Goal: Information Seeking & Learning: Learn about a topic

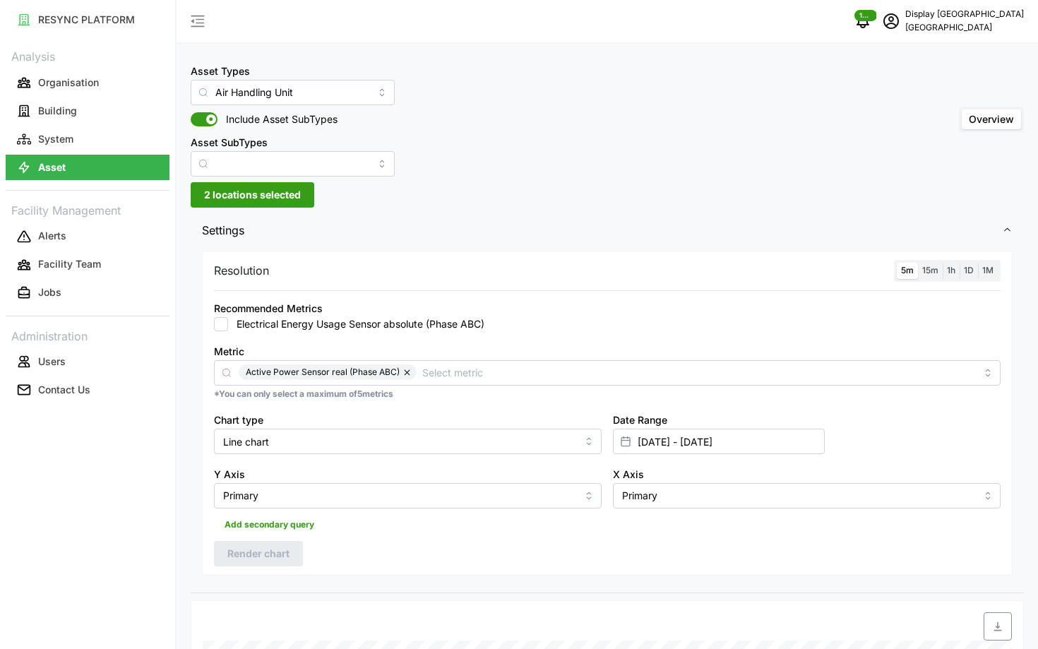
click at [919, 272] on label "15m" at bounding box center [930, 271] width 25 height 16
click at [918, 263] on input "15m" at bounding box center [918, 263] width 0 height 0
click at [900, 268] on label "5m" at bounding box center [907, 271] width 21 height 16
click at [897, 263] on input "5m" at bounding box center [897, 263] width 0 height 0
click at [280, 554] on span "Render chart" at bounding box center [258, 554] width 62 height 24
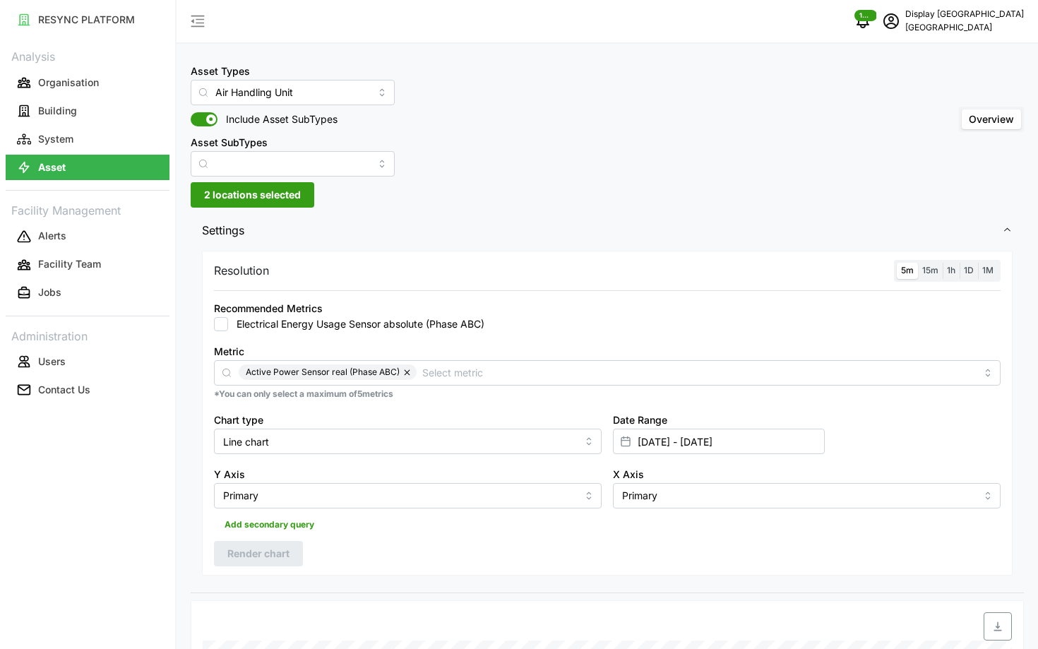
scroll to position [525, 0]
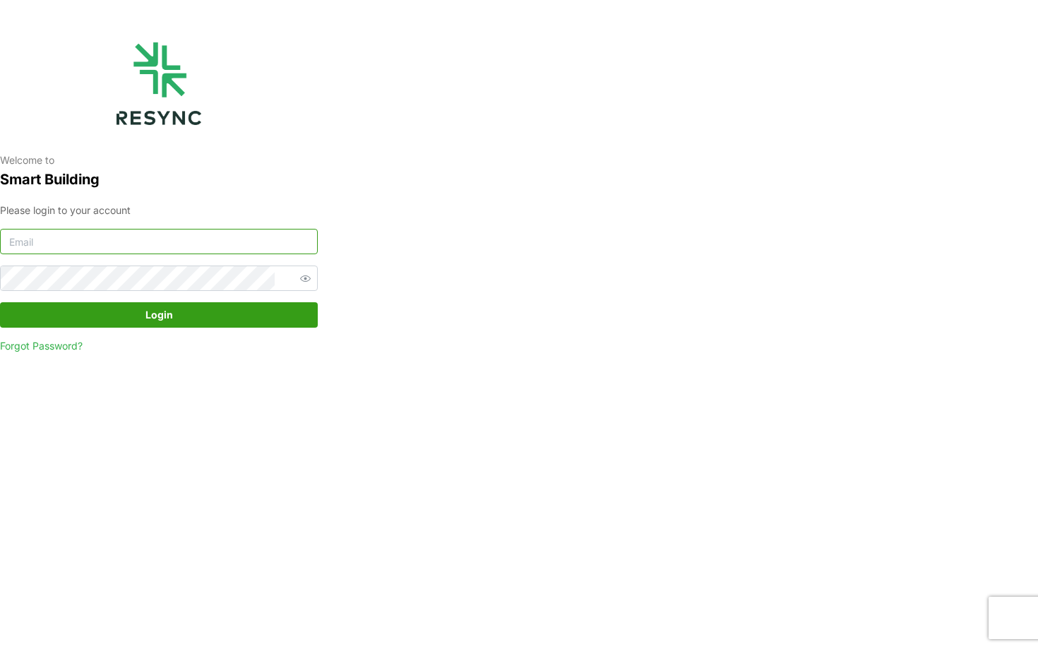
type input "[EMAIL_ADDRESS][DOMAIN_NAME]"
click at [95, 313] on span "Login" at bounding box center [158, 315] width 291 height 24
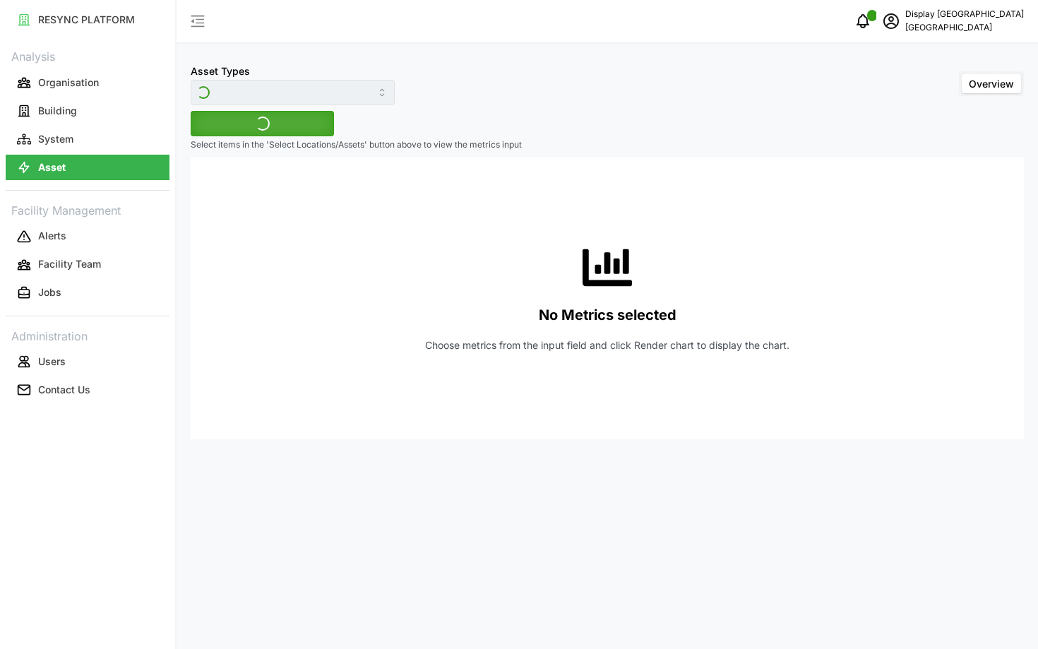
type input "Air Handling Unit"
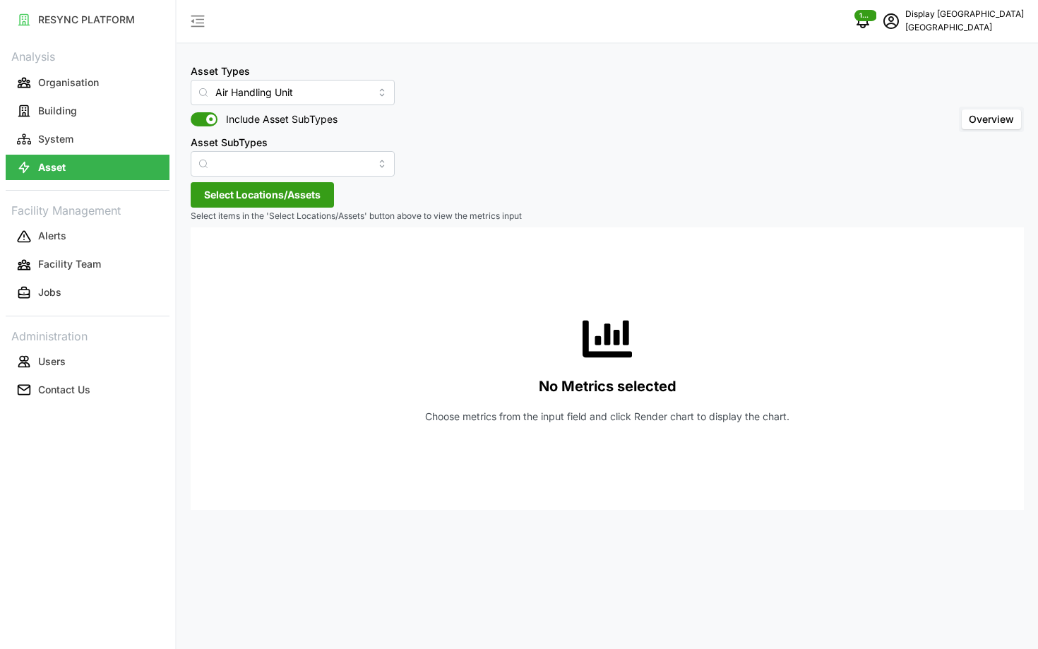
click at [250, 201] on span "Select Locations/Assets" at bounding box center [262, 195] width 117 height 24
click at [209, 258] on polyline at bounding box center [209, 259] width 3 height 6
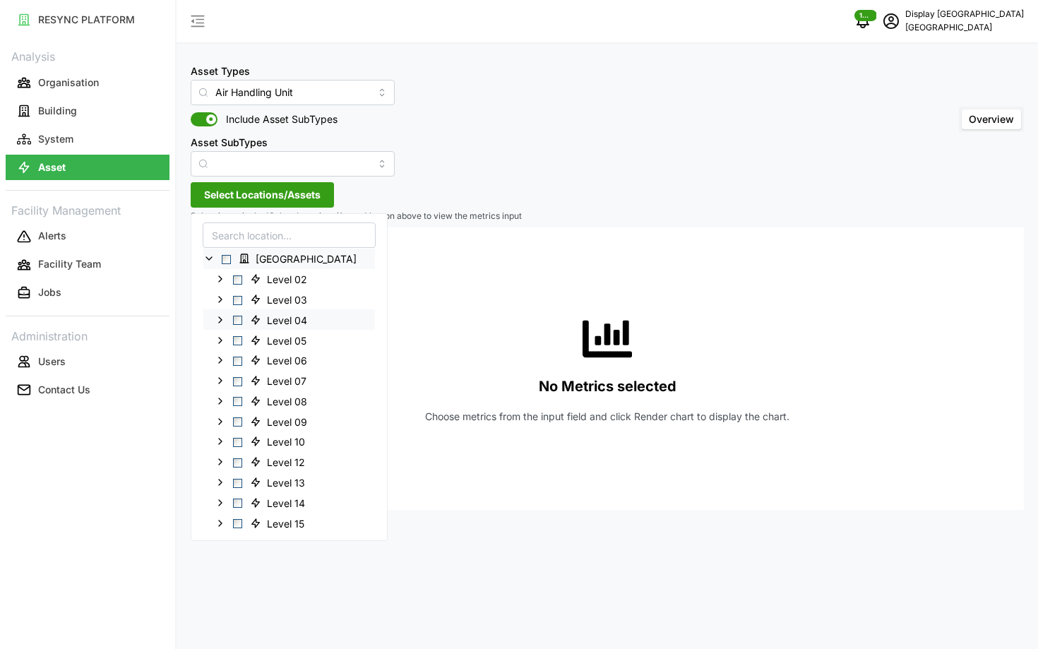
click at [238, 321] on span "Select Level 04" at bounding box center [237, 320] width 9 height 9
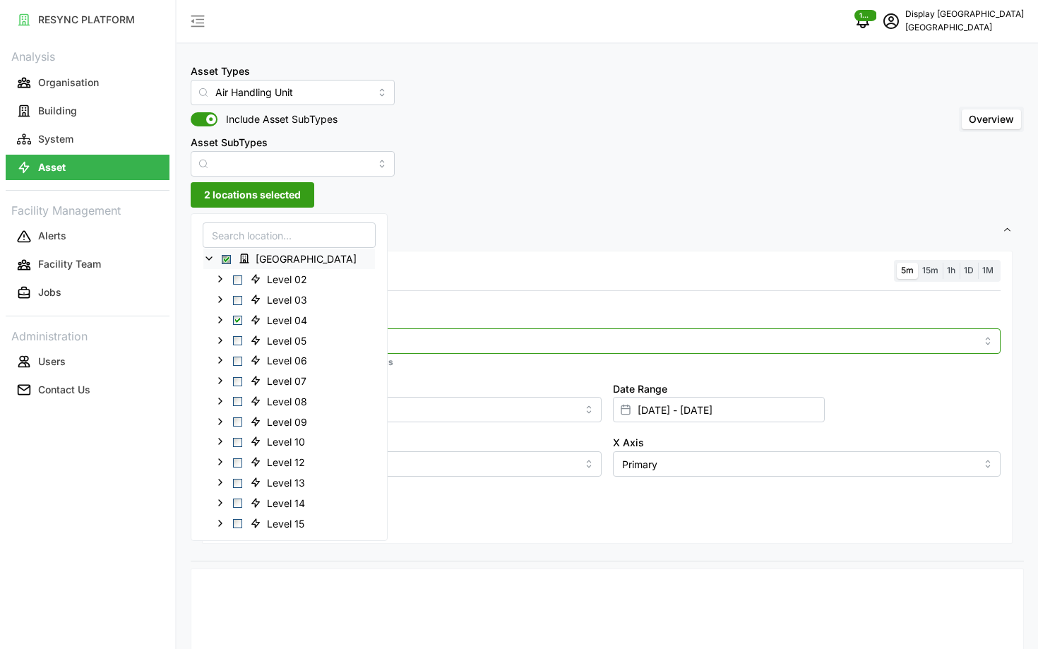
click at [541, 348] on input "Metric" at bounding box center [607, 341] width 737 height 16
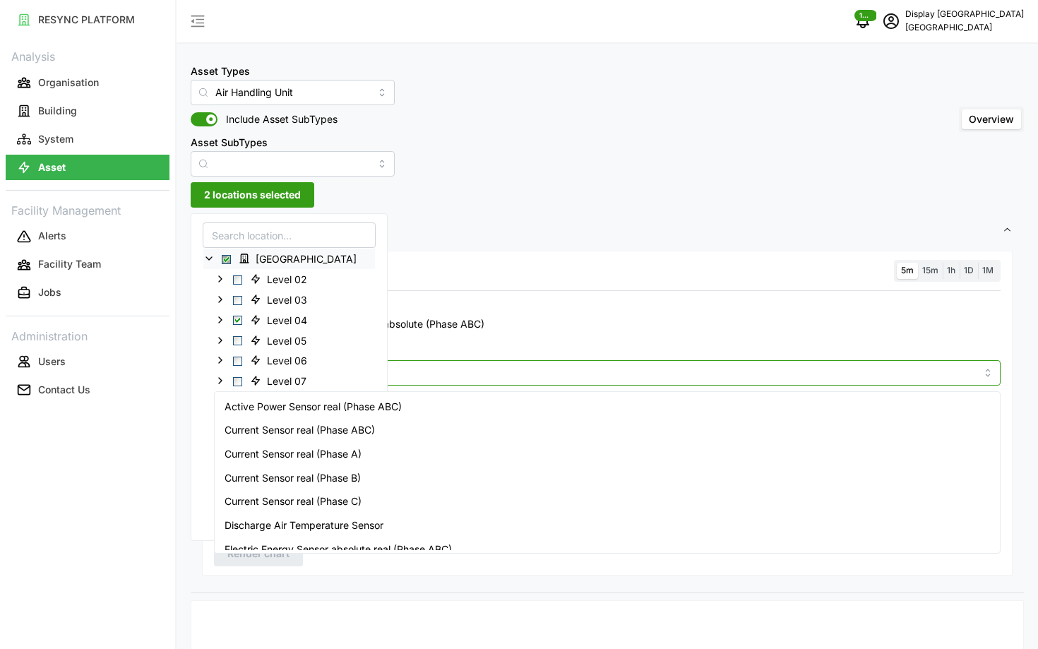
click at [546, 374] on input "Metric" at bounding box center [607, 372] width 737 height 16
click at [556, 403] on div "Active Power Sensor real (Phase ABC)" at bounding box center [607, 407] width 780 height 24
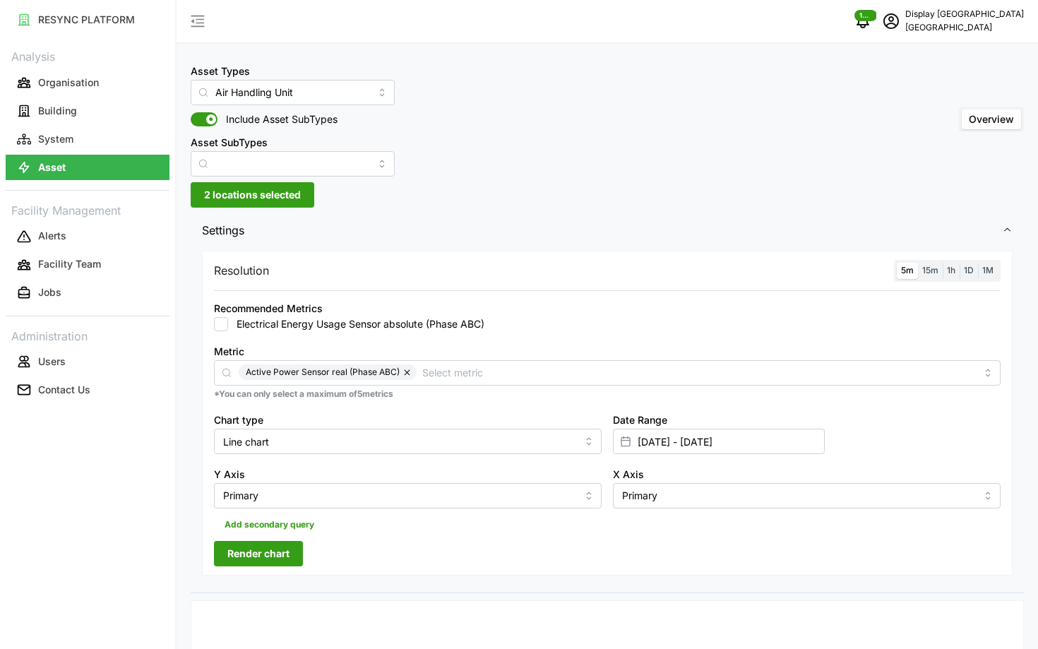
click at [136, 513] on div "RESYNC PLATFORM Analysis Organisation Building System Asset Facility Management…" at bounding box center [87, 324] width 175 height 649
click at [254, 555] on span "Render chart" at bounding box center [258, 554] width 62 height 24
click at [894, 21] on icon "schedule" at bounding box center [891, 19] width 6 height 6
click at [918, 110] on button "Logout" at bounding box center [964, 106] width 134 height 25
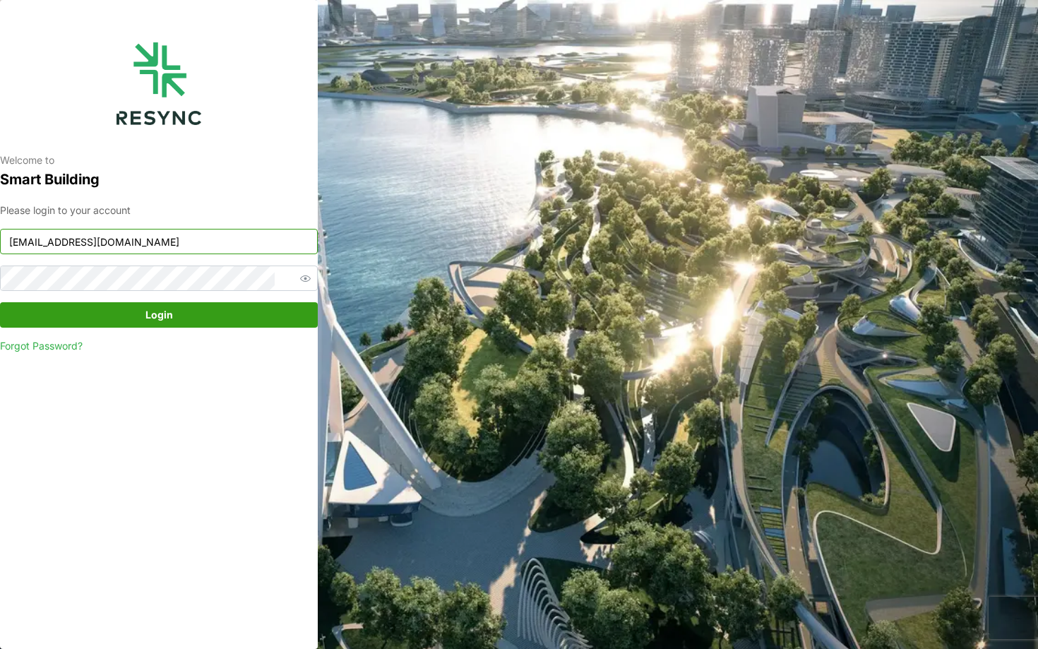
click at [174, 247] on input "south_beach_tower_display@resynctech.com" at bounding box center [159, 241] width 318 height 25
type input "mesp_display@resynctech.com"
click at [198, 318] on span "Login" at bounding box center [158, 315] width 291 height 24
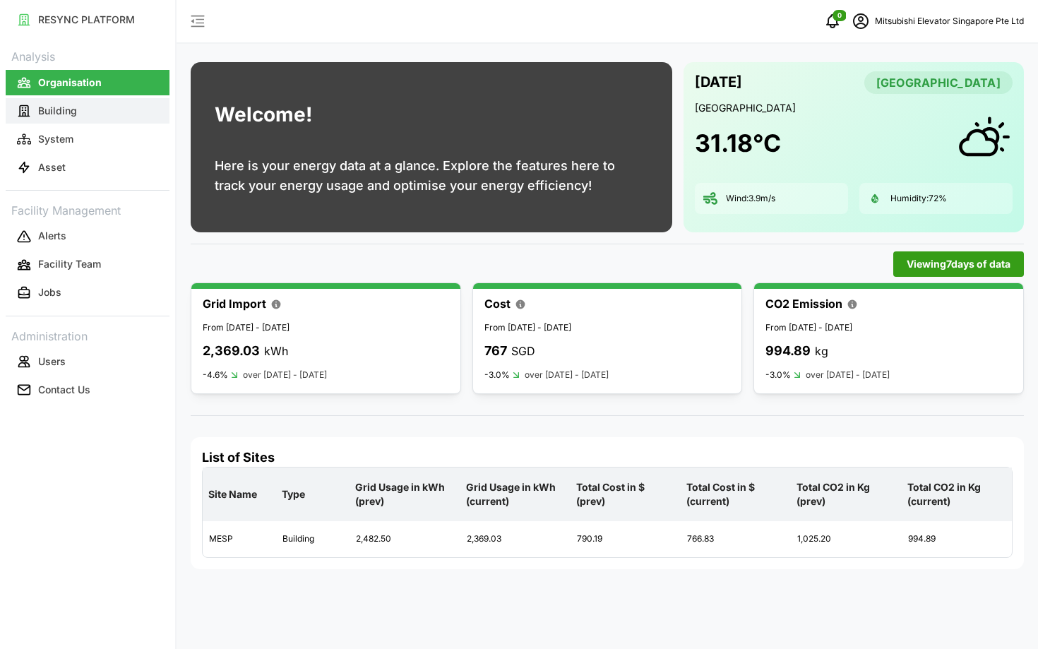
click at [85, 111] on button "Building" at bounding box center [88, 110] width 164 height 25
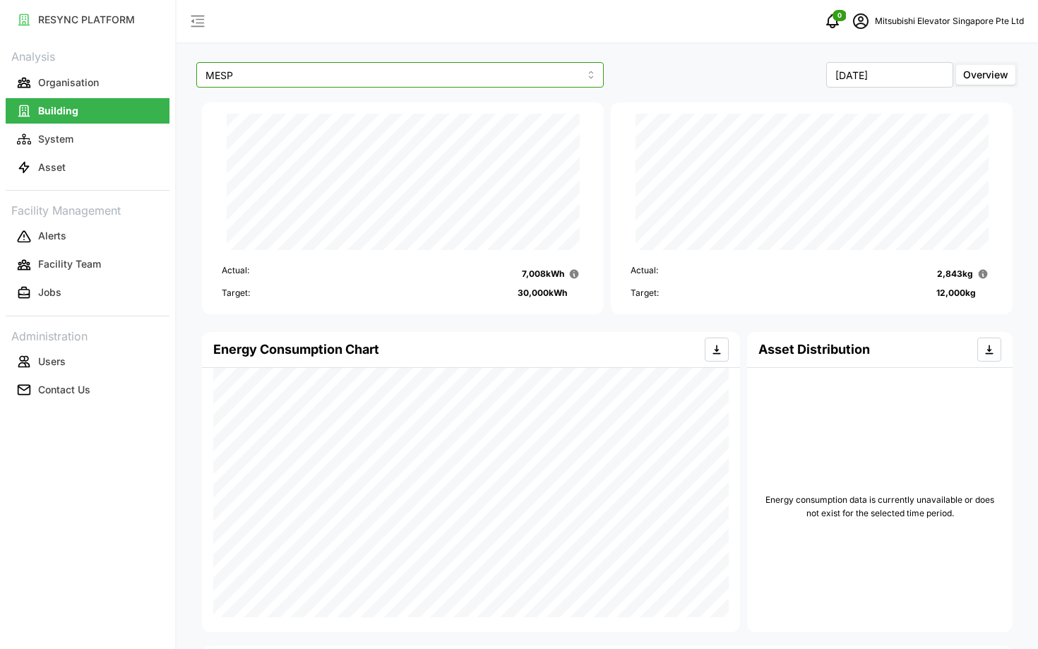
click at [374, 85] on input "MESP" at bounding box center [399, 74] width 407 height 25
click at [100, 150] on button "System" at bounding box center [88, 138] width 164 height 25
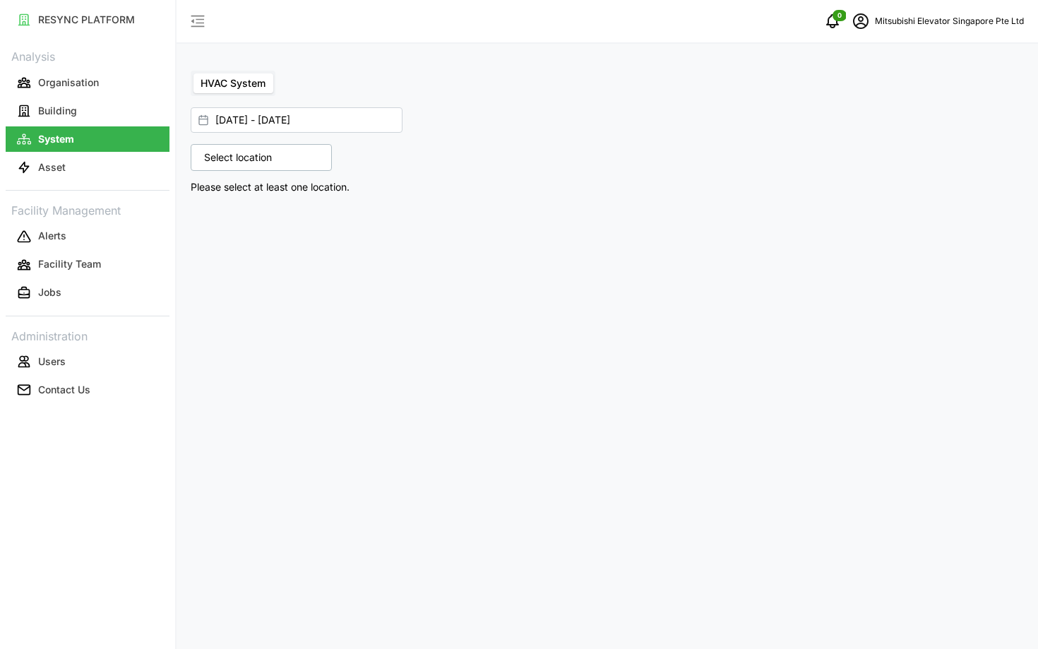
click at [227, 154] on p "Select location" at bounding box center [238, 157] width 82 height 14
click at [210, 221] on icon at bounding box center [208, 218] width 11 height 11
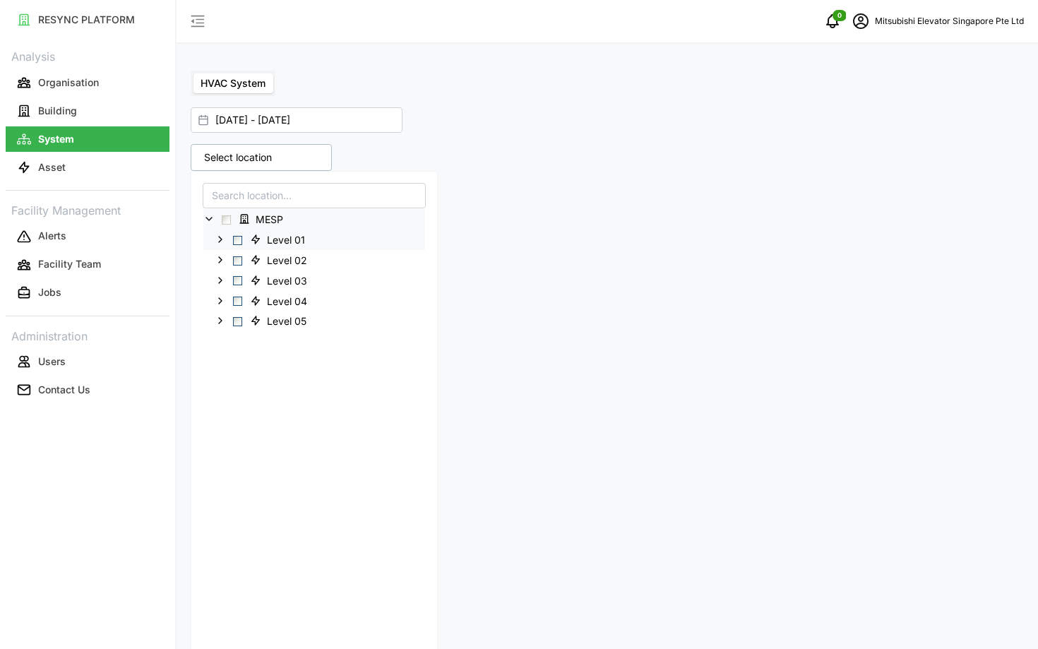
click at [238, 244] on div "Level 01" at bounding box center [314, 240] width 222 height 20
click at [237, 241] on span "Select Level 01" at bounding box center [237, 240] width 9 height 9
click at [640, 263] on p "Fan Coil Unit" at bounding box center [607, 256] width 833 height 20
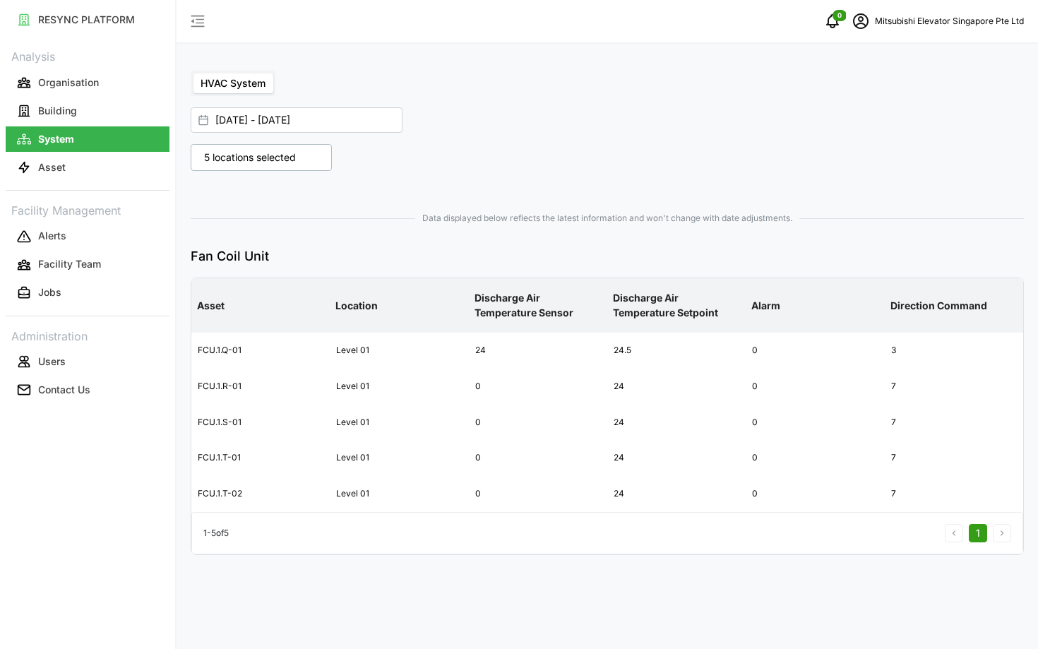
click at [282, 153] on p "5 locations selected" at bounding box center [250, 157] width 106 height 14
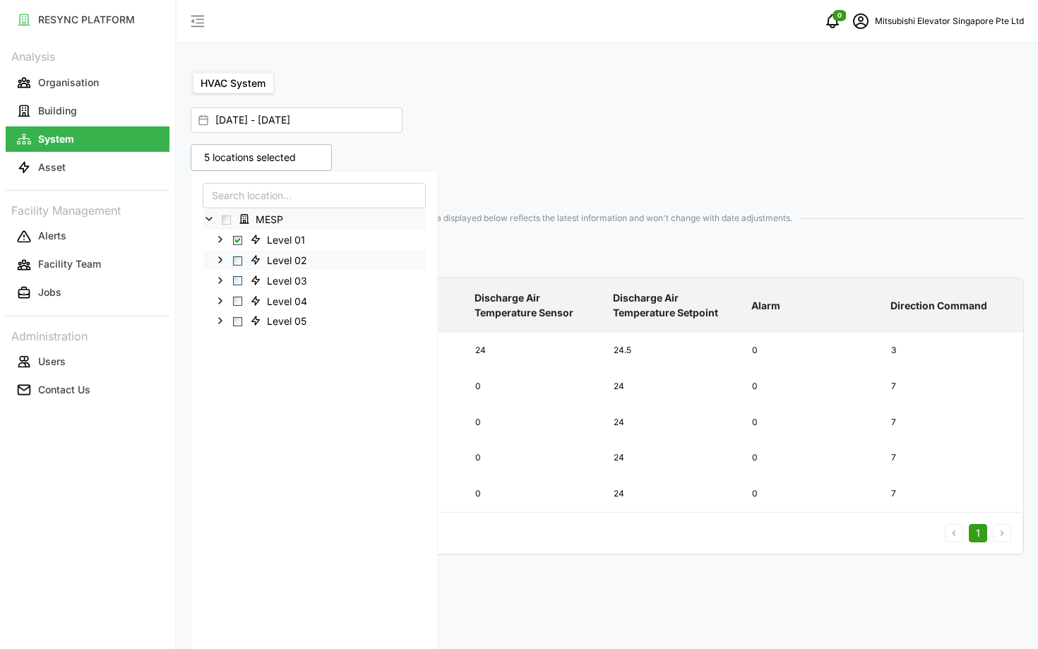
click at [242, 259] on div "Level 02" at bounding box center [314, 260] width 222 height 20
click at [239, 261] on span "Select Level 02" at bounding box center [237, 260] width 9 height 9
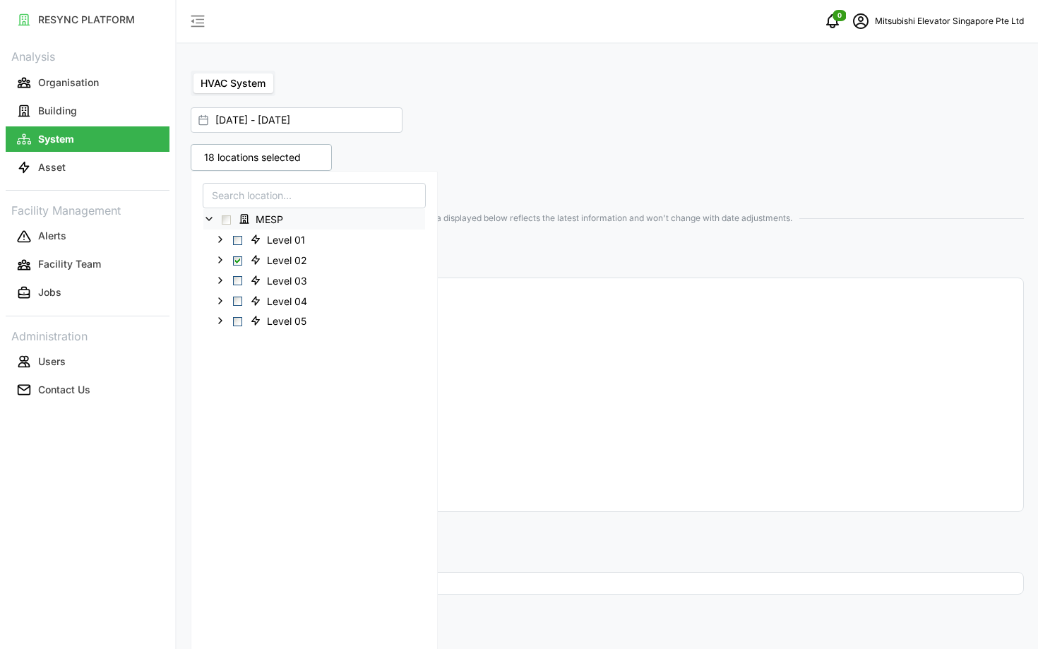
click at [536, 242] on div "Data displayed below reflects the latest information and won't change with date…" at bounding box center [607, 407] width 833 height 404
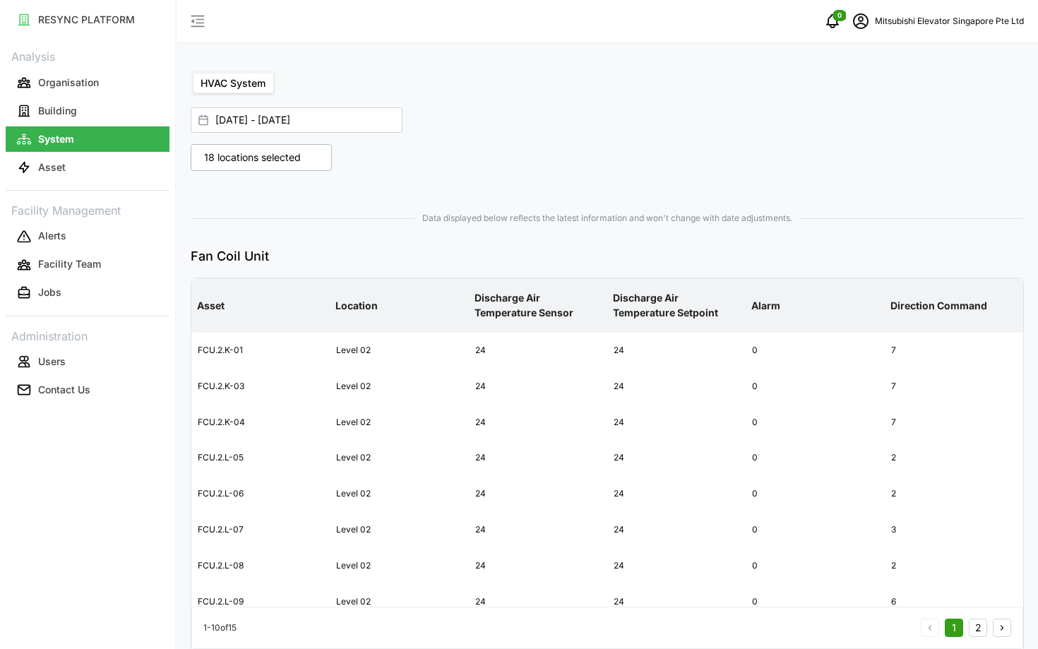
click at [258, 158] on p "18 locations selected" at bounding box center [252, 157] width 111 height 14
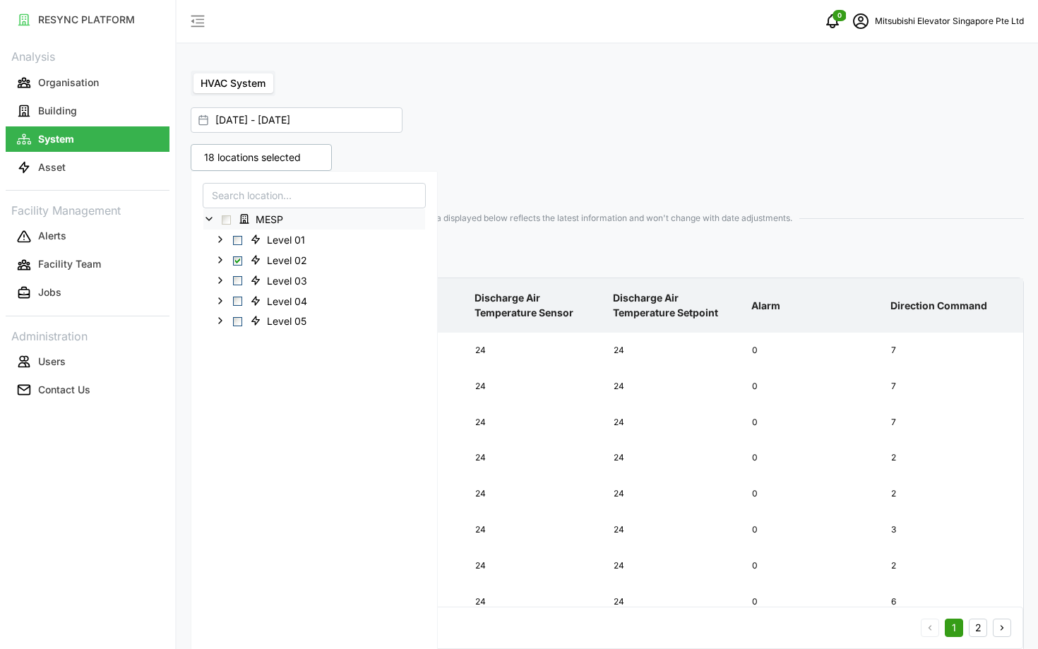
click at [541, 203] on div "Data displayed below reflects the latest information and won't change with date…" at bounding box center [607, 609] width 845 height 821
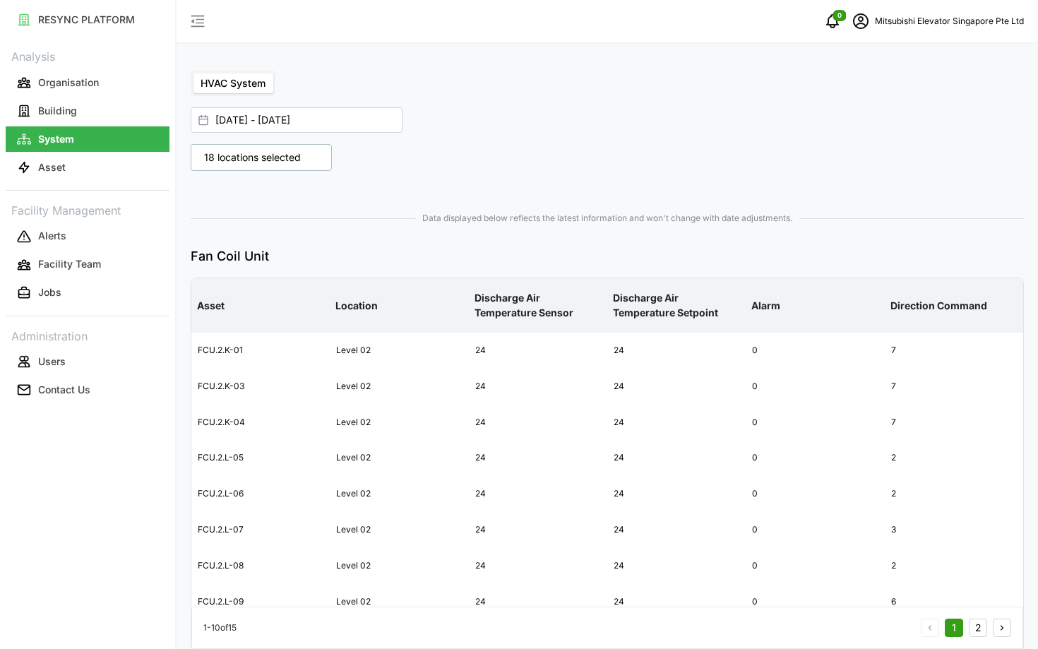
click at [270, 157] on p "18 locations selected" at bounding box center [252, 157] width 111 height 14
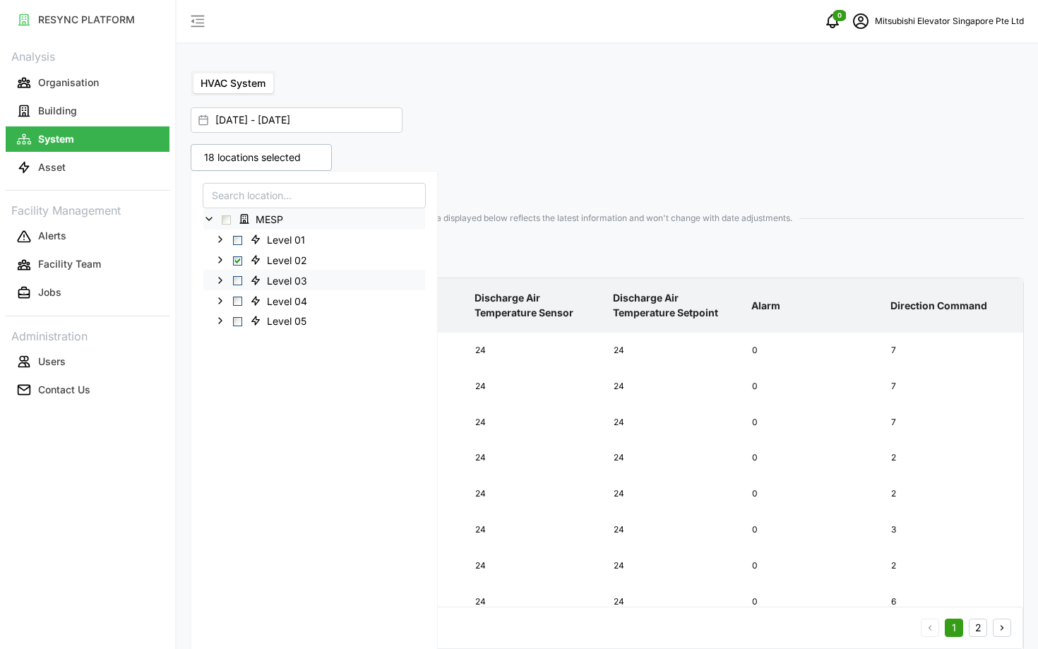
click at [239, 278] on span "Select Level 03" at bounding box center [237, 280] width 9 height 9
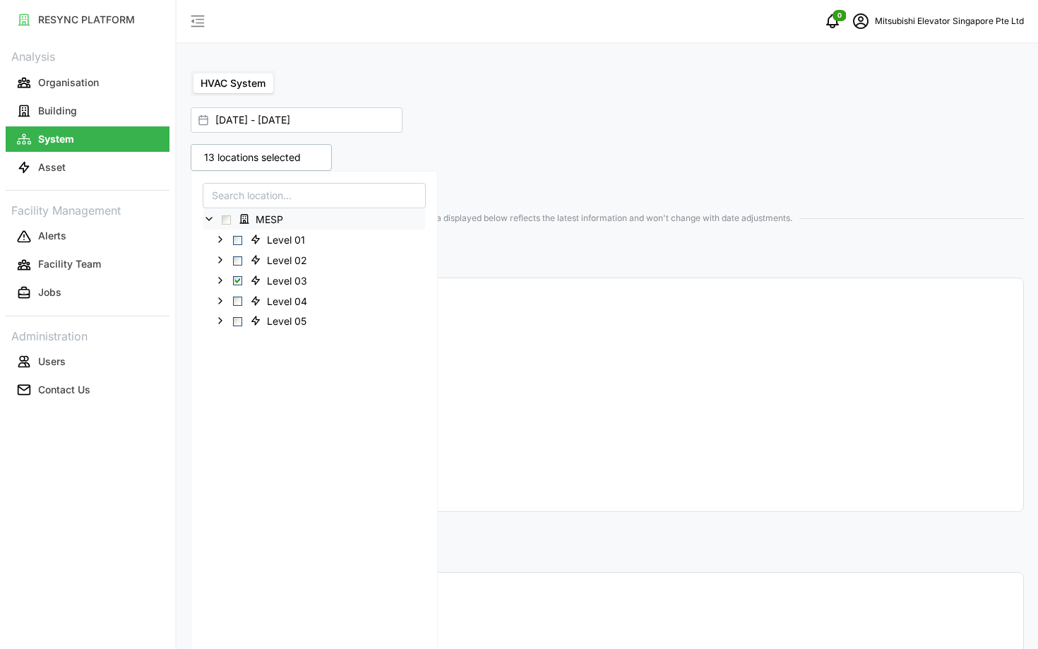
click at [565, 266] on p "Fan Coil Unit" at bounding box center [607, 256] width 833 height 20
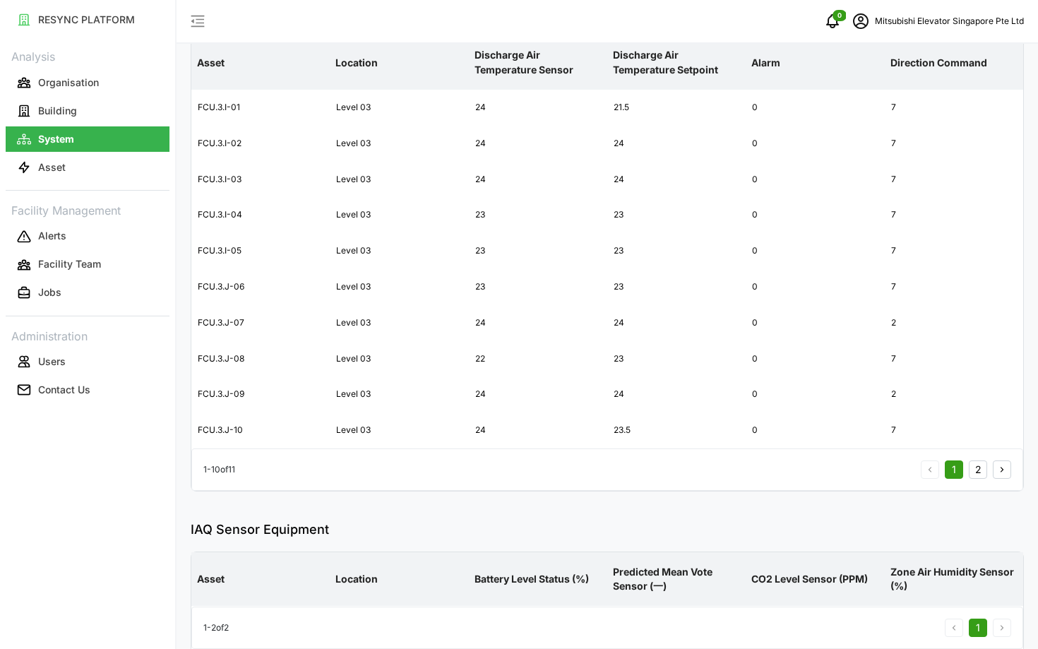
scroll to position [242, 0]
click at [972, 473] on button "2" at bounding box center [978, 470] width 18 height 18
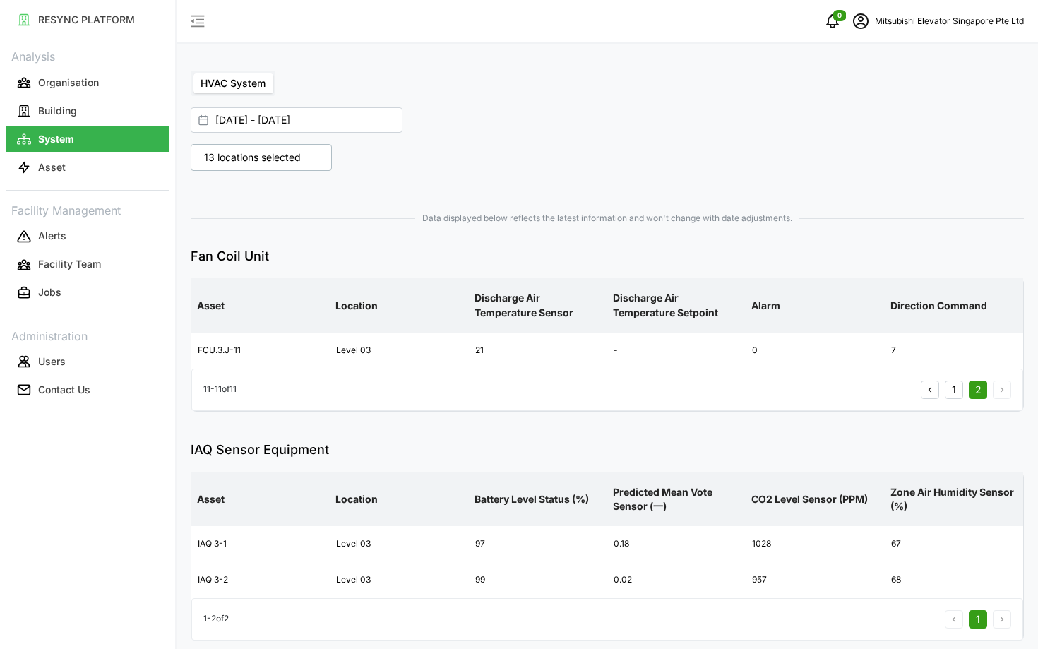
scroll to position [1, 0]
click at [943, 394] on div "1 2" at bounding box center [966, 388] width 90 height 18
click at [950, 391] on button "1" at bounding box center [954, 388] width 18 height 18
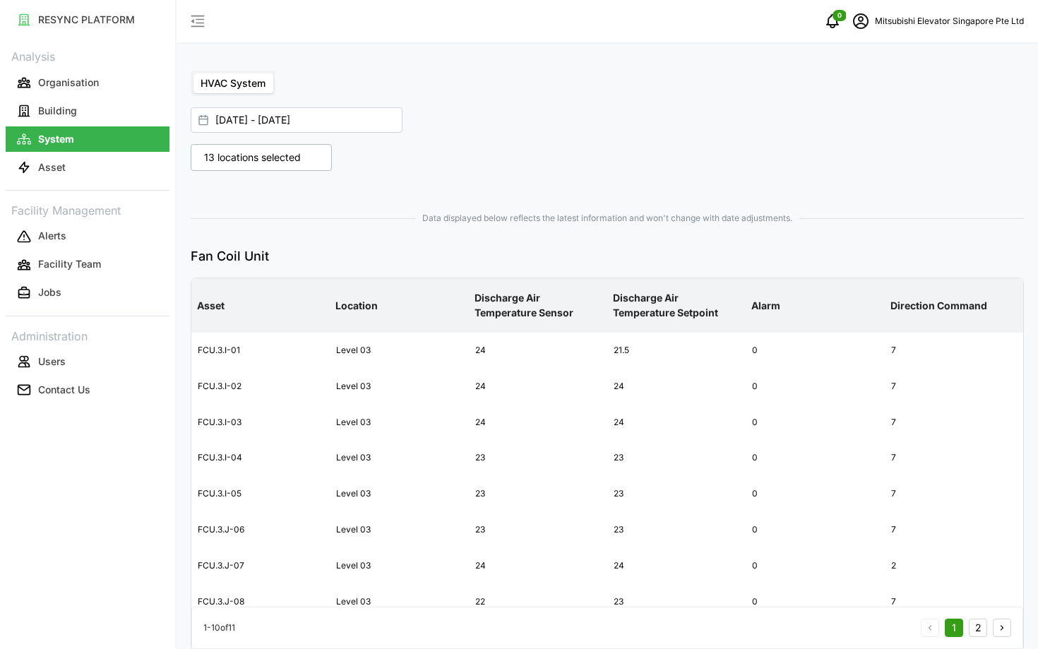
click at [854, 22] on icon "schedule" at bounding box center [860, 21] width 17 height 17
click at [879, 107] on icon "button" at bounding box center [882, 107] width 10 height 10
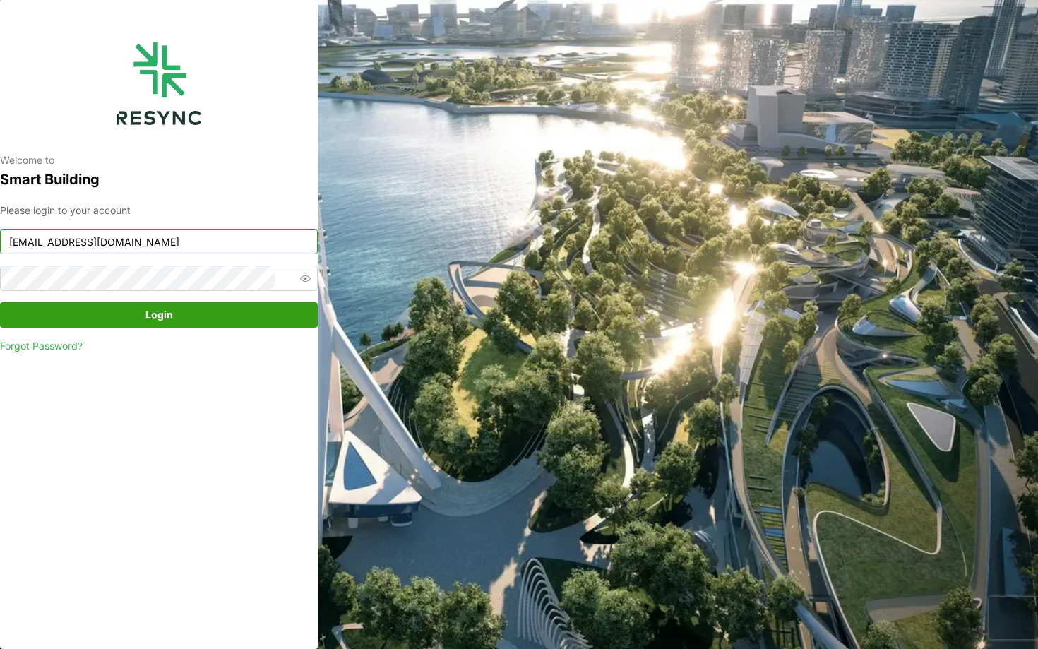
click at [196, 236] on input "mesp_display@resynctech.com" at bounding box center [159, 241] width 318 height 25
type input "mandai_display@resynctech.com"
click at [275, 308] on span "Login" at bounding box center [158, 315] width 291 height 24
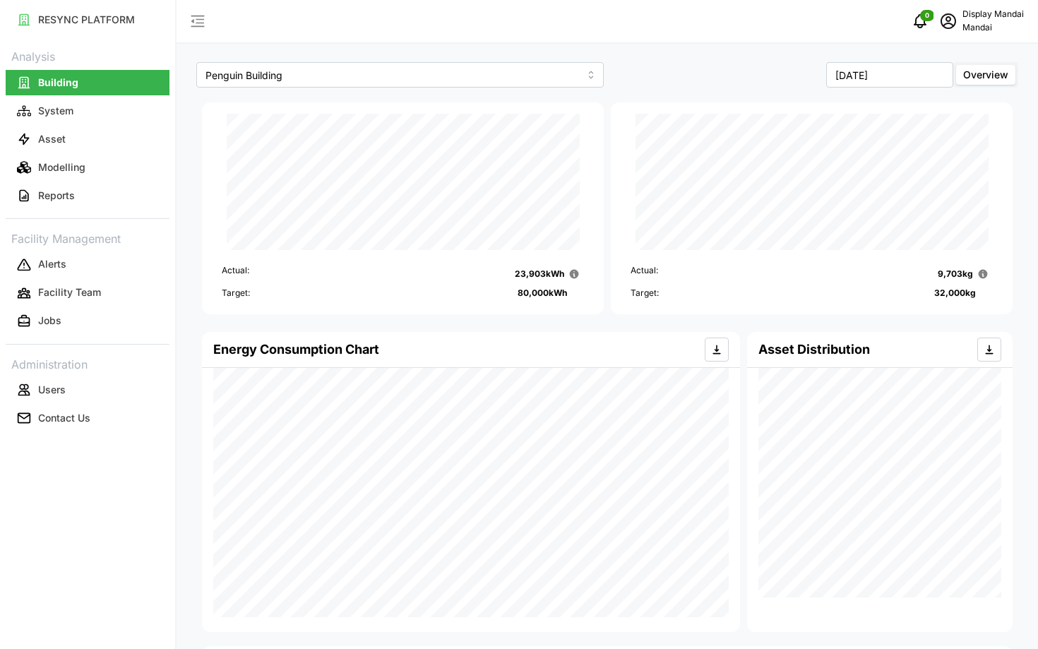
click at [55, 125] on link "Asset" at bounding box center [88, 139] width 164 height 28
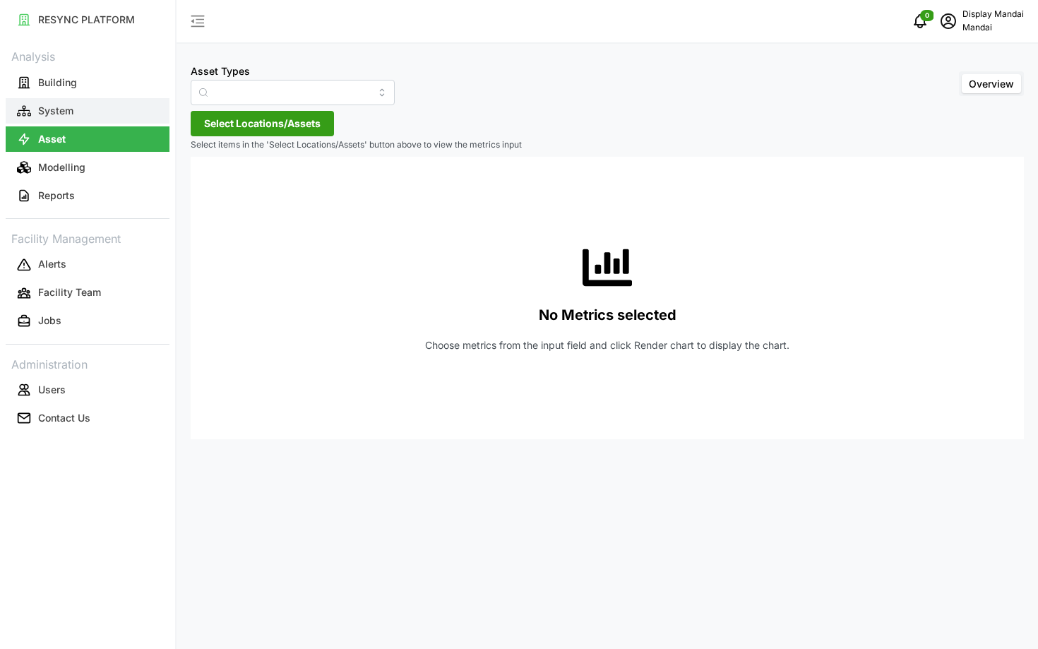
type input "Air Handling Unit"
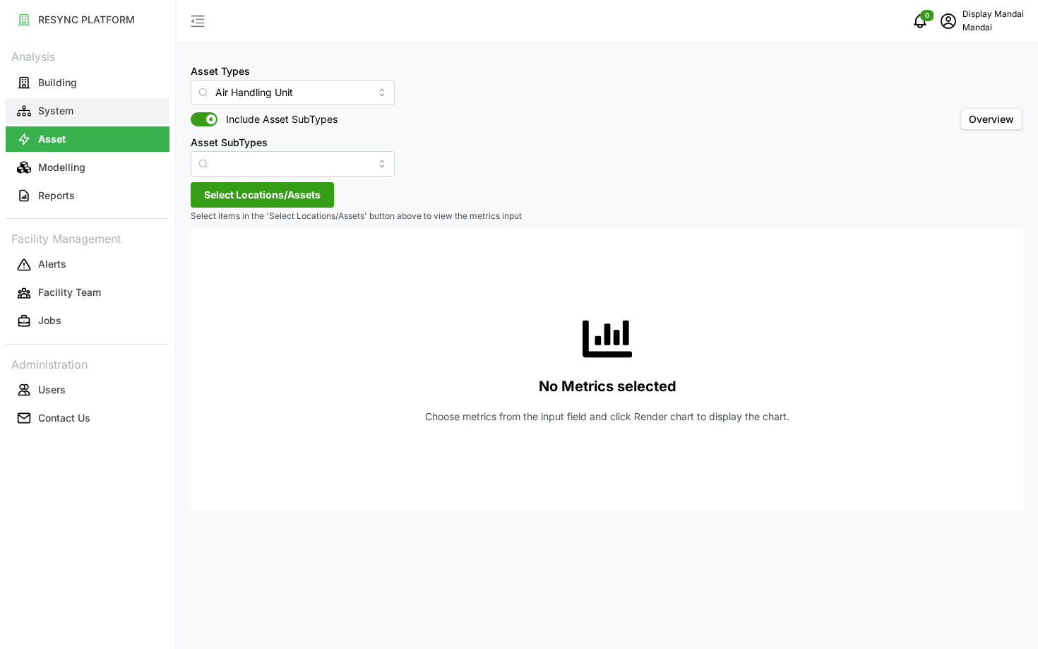
click at [66, 106] on p "System" at bounding box center [55, 111] width 35 height 14
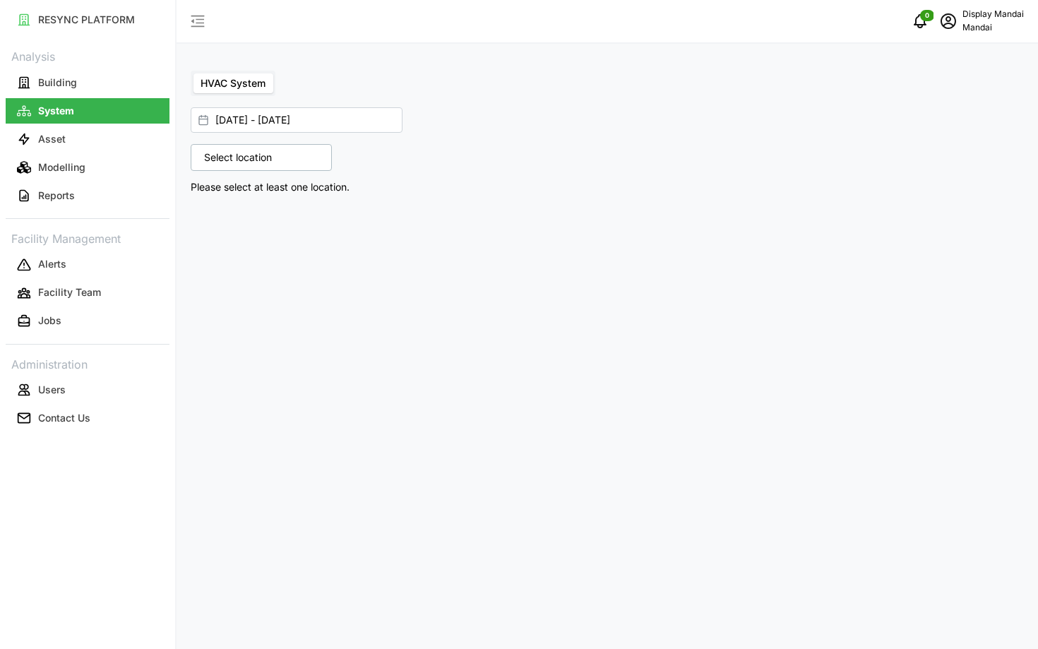
click at [278, 153] on p "Select location" at bounding box center [238, 157] width 82 height 14
click at [207, 222] on icon at bounding box center [208, 218] width 11 height 11
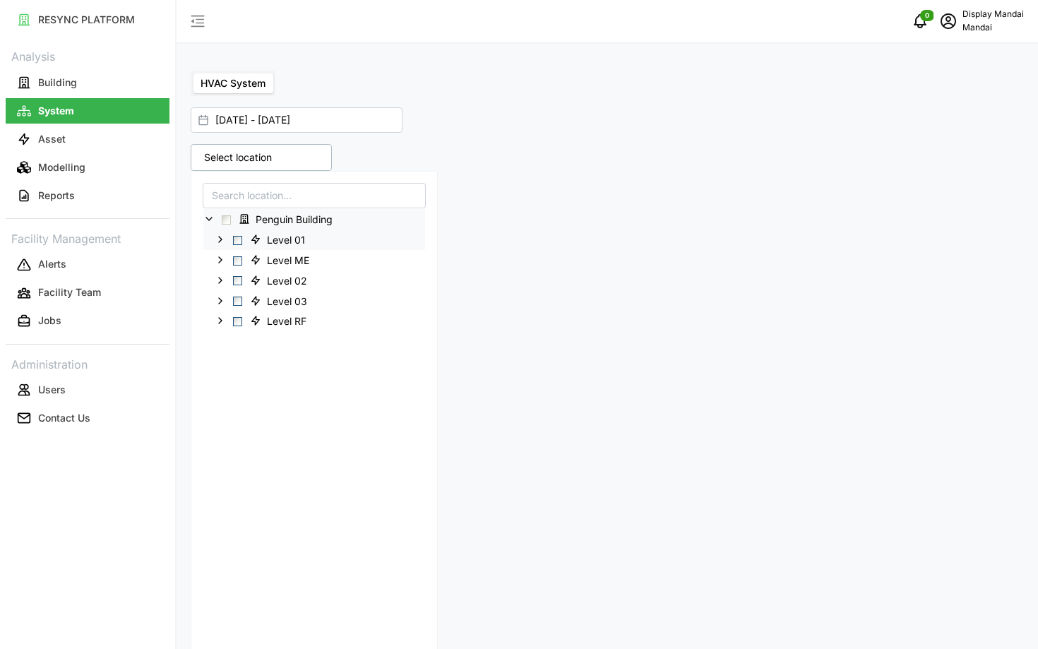
click at [237, 243] on span "Select Level 01" at bounding box center [237, 240] width 9 height 9
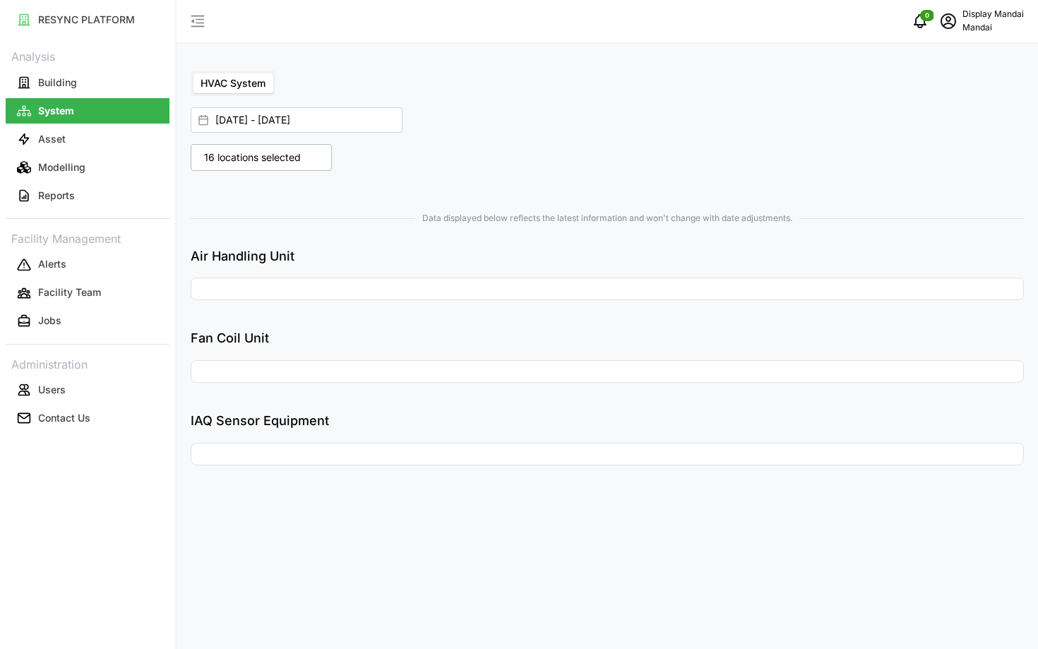
click at [617, 267] on div "Air Handling Unit" at bounding box center [607, 273] width 833 height 54
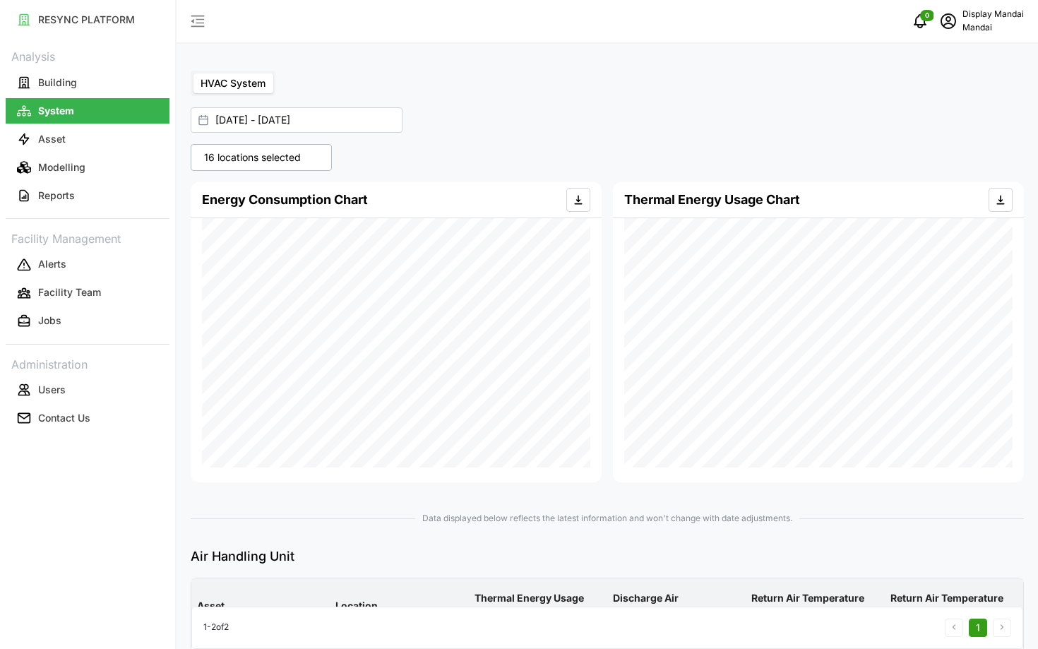
click at [955, 19] on icon "schedule" at bounding box center [948, 21] width 17 height 17
click at [972, 107] on div "Logout" at bounding box center [972, 107] width 100 height 16
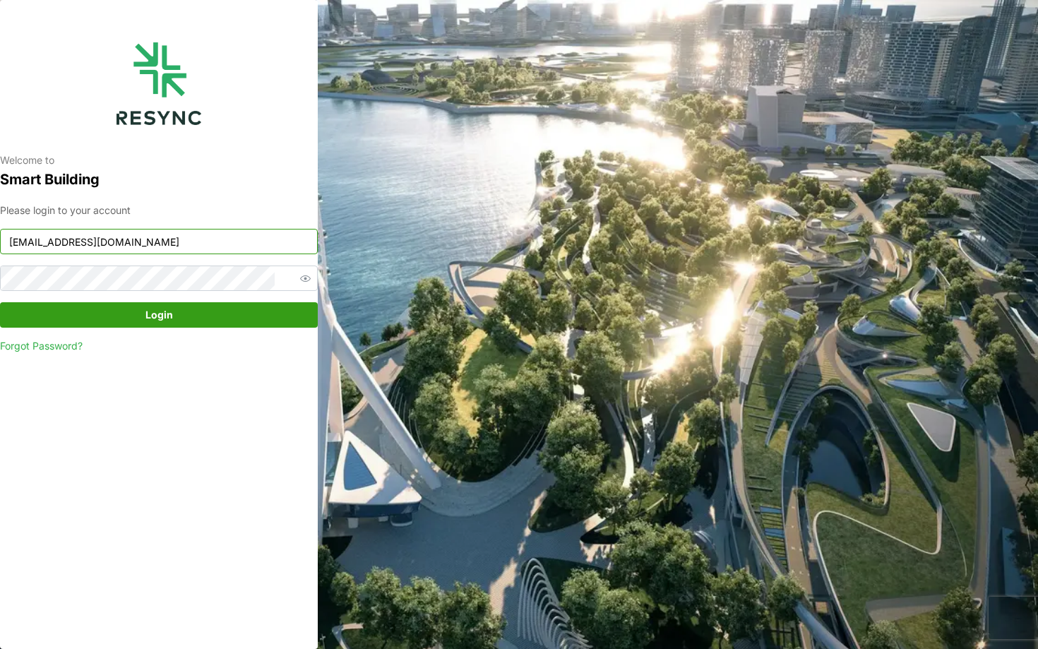
click at [209, 245] on input "[EMAIL_ADDRESS][DOMAIN_NAME]" at bounding box center [159, 241] width 318 height 25
type input "[EMAIL_ADDRESS][DOMAIN_NAME]"
click at [229, 310] on span "Login" at bounding box center [158, 315] width 291 height 24
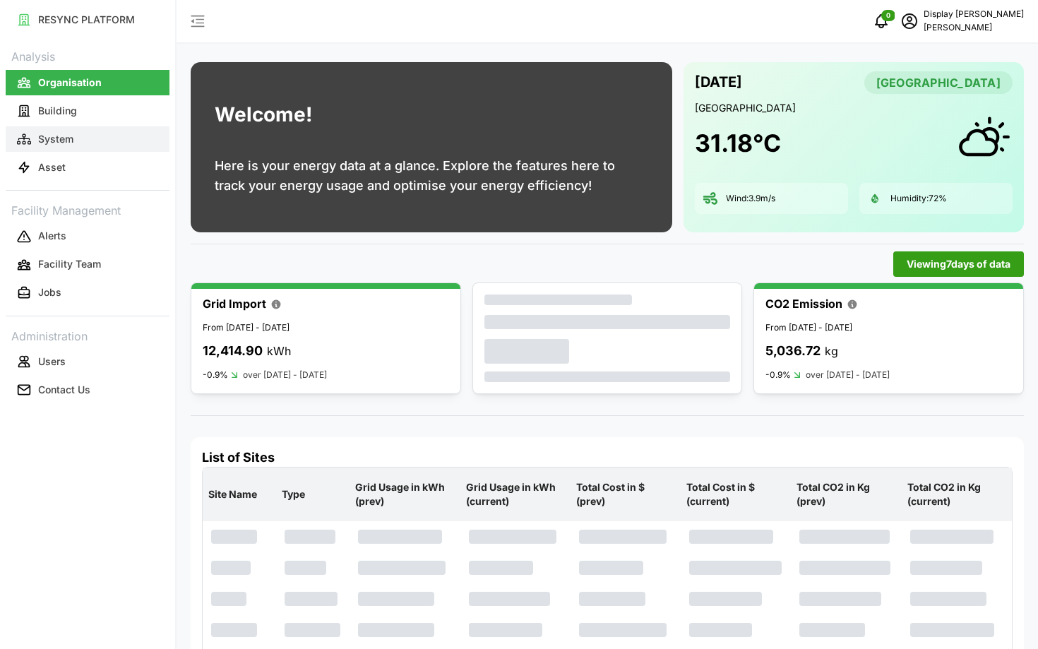
click at [66, 136] on p "System" at bounding box center [55, 139] width 35 height 14
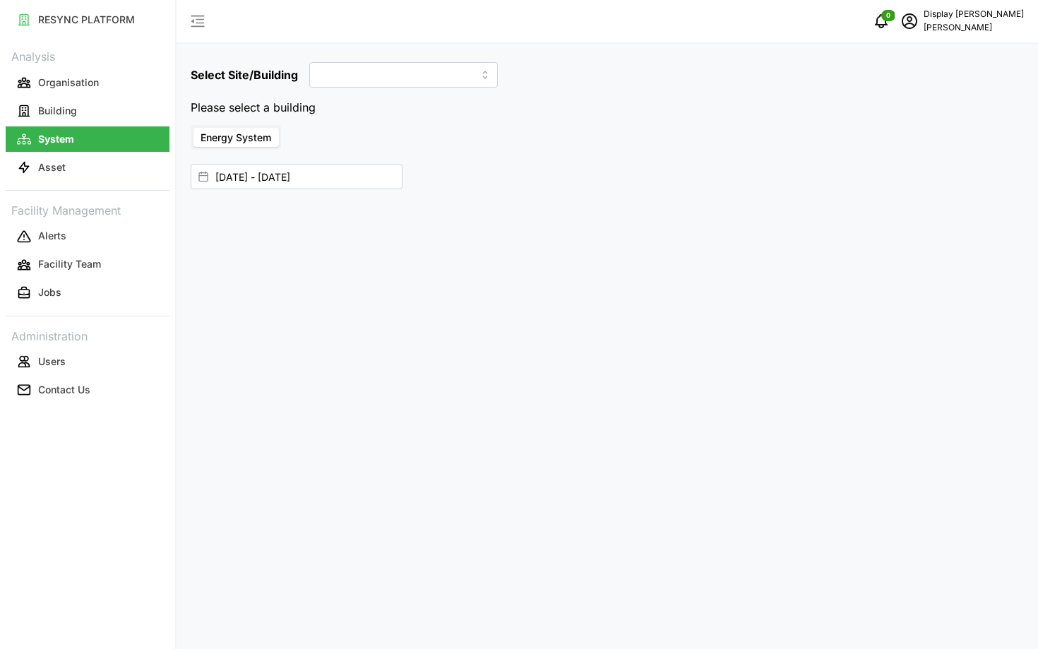
type input "[GEOGRAPHIC_DATA]"
click at [294, 147] on input "[DATE] - [DATE]" at bounding box center [297, 148] width 212 height 25
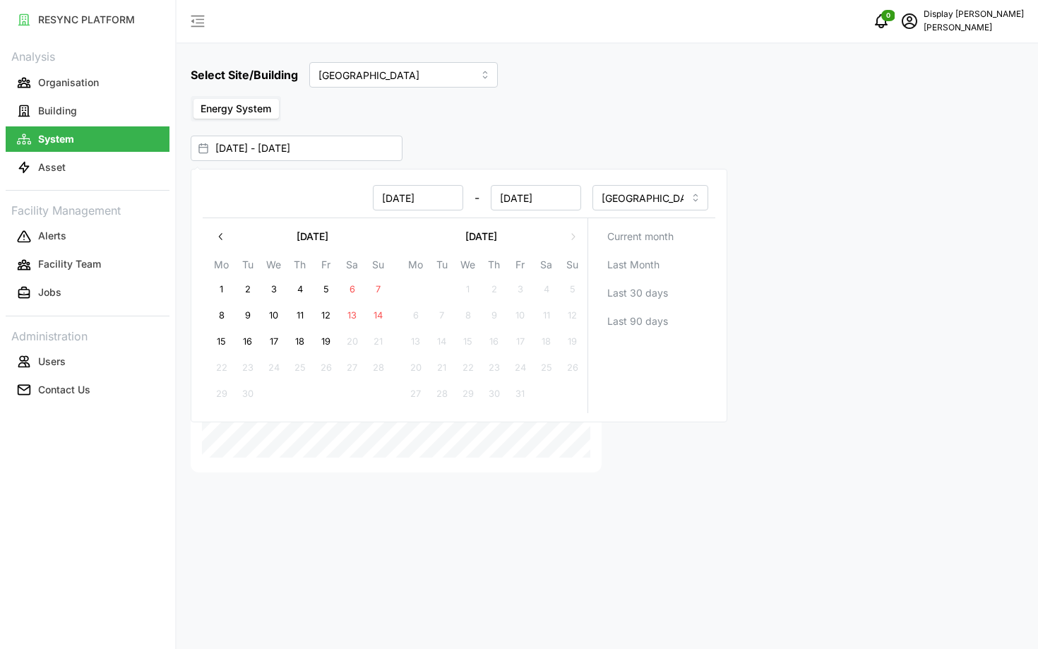
click at [514, 153] on div "[DATE] - [DATE]" at bounding box center [600, 148] width 819 height 25
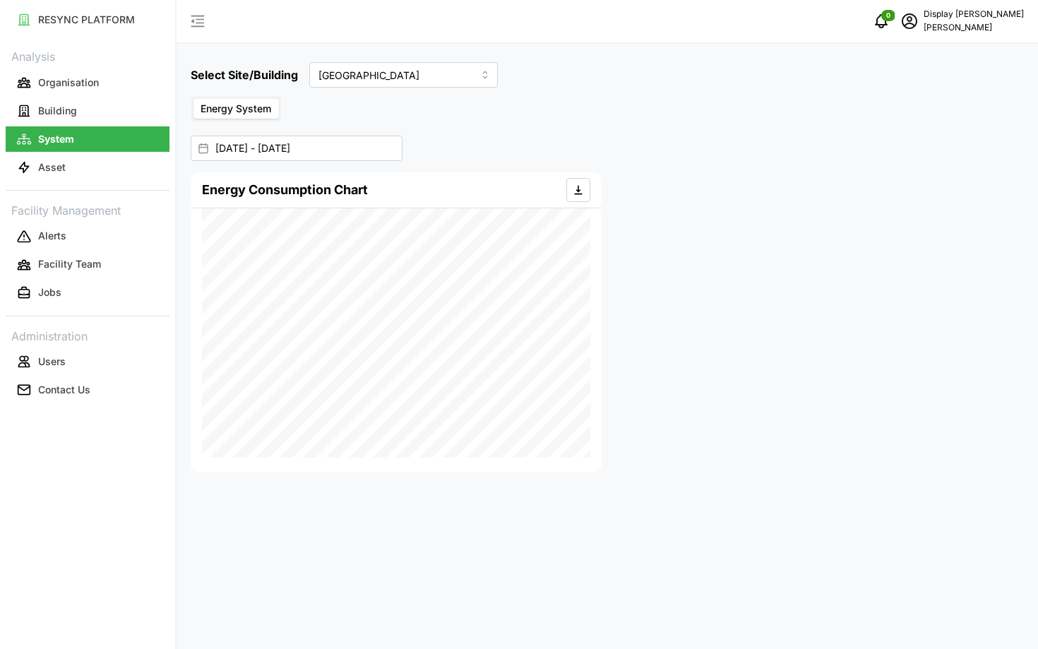
click at [918, 22] on icon "schedule" at bounding box center [909, 21] width 17 height 17
click at [950, 109] on div "Logout" at bounding box center [972, 107] width 100 height 16
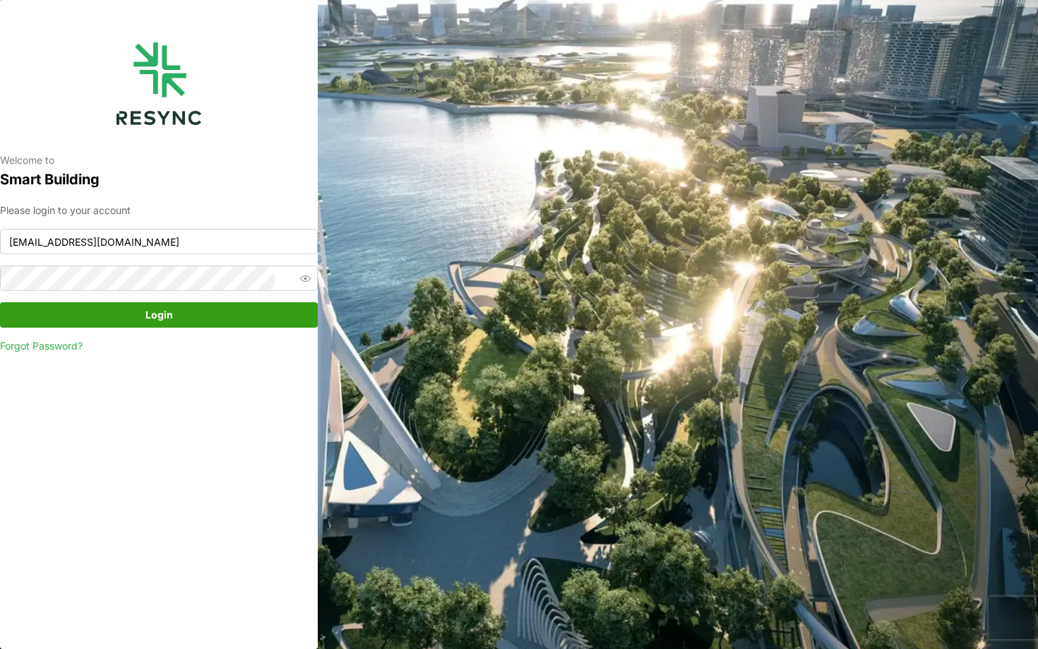
click at [212, 264] on div "Please login to your account [PERSON_NAME][EMAIL_ADDRESS][DOMAIN_NAME] Login Fo…" at bounding box center [159, 278] width 318 height 151
click at [193, 240] on input "[EMAIL_ADDRESS][DOMAIN_NAME]" at bounding box center [159, 241] width 318 height 25
click at [261, 381] on div "Welcome to Smart Building Please login to your account [EMAIL_ADDRESS][DOMAIN_N…" at bounding box center [159, 324] width 318 height 649
click at [240, 244] on input "[EMAIL_ADDRESS][DOMAIN_NAME]" at bounding box center [159, 241] width 318 height 25
type input "[EMAIL_ADDRESS][DOMAIN_NAME]"
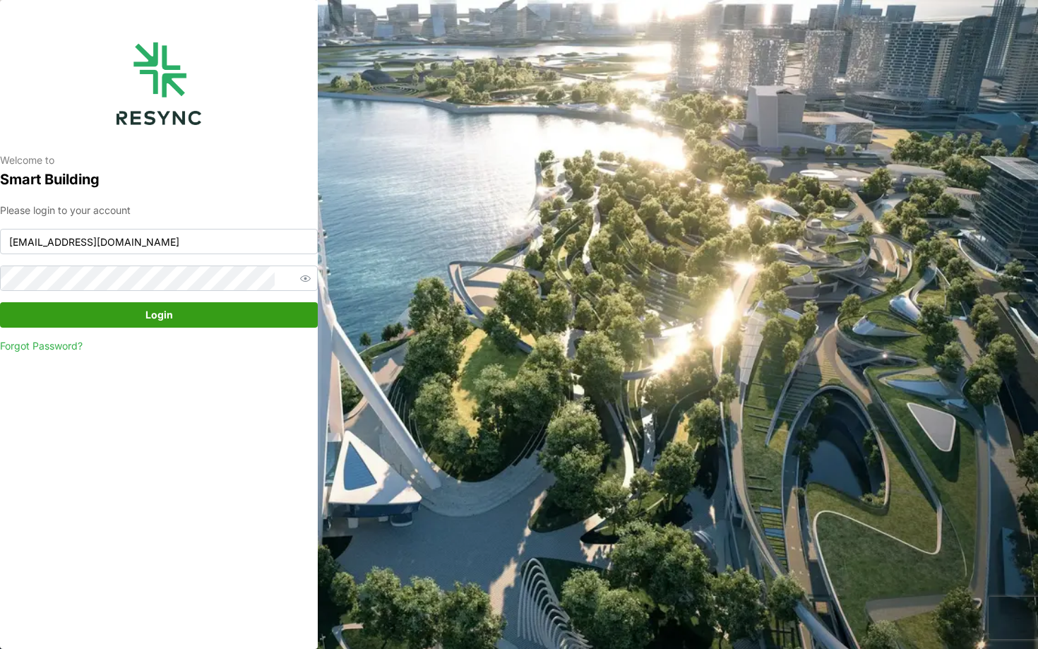
click at [231, 300] on div "Please login to your account [EMAIL_ADDRESS][DOMAIN_NAME] Login Forgot Password?" at bounding box center [159, 278] width 318 height 151
click at [253, 315] on span "Login" at bounding box center [158, 315] width 291 height 24
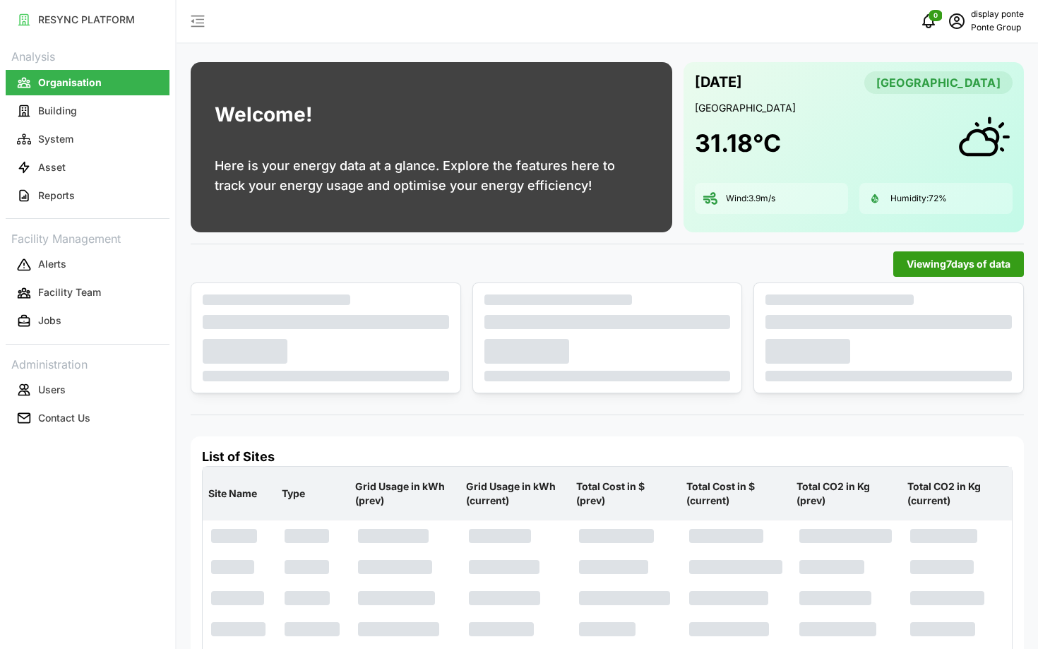
click at [126, 152] on link "System" at bounding box center [88, 139] width 164 height 28
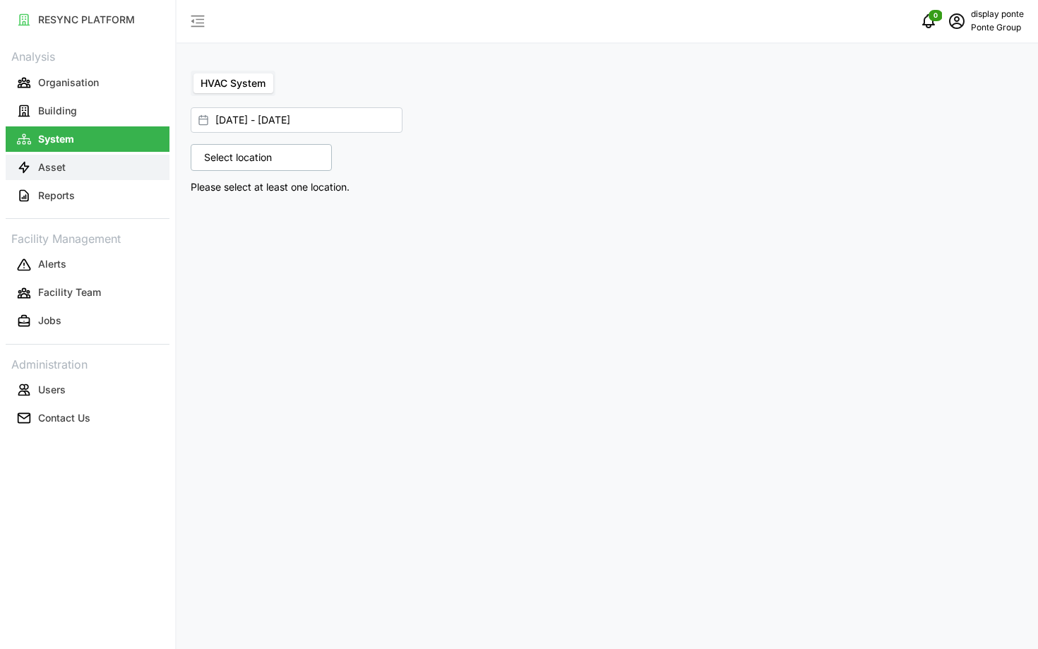
click at [129, 161] on button "Asset" at bounding box center [88, 167] width 164 height 25
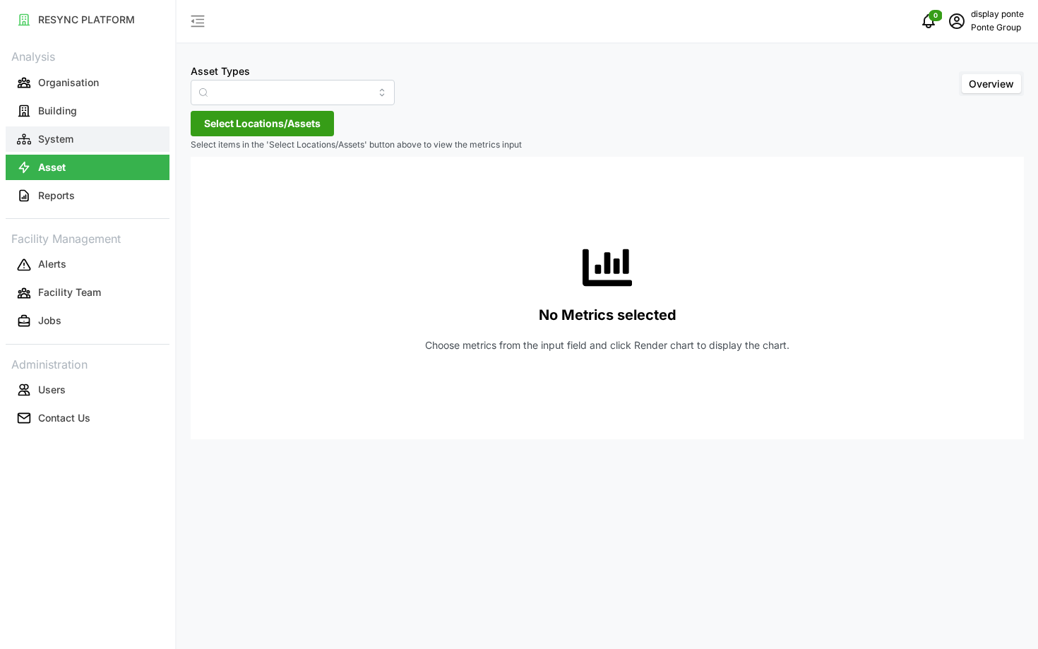
click at [123, 145] on button "System" at bounding box center [88, 138] width 164 height 25
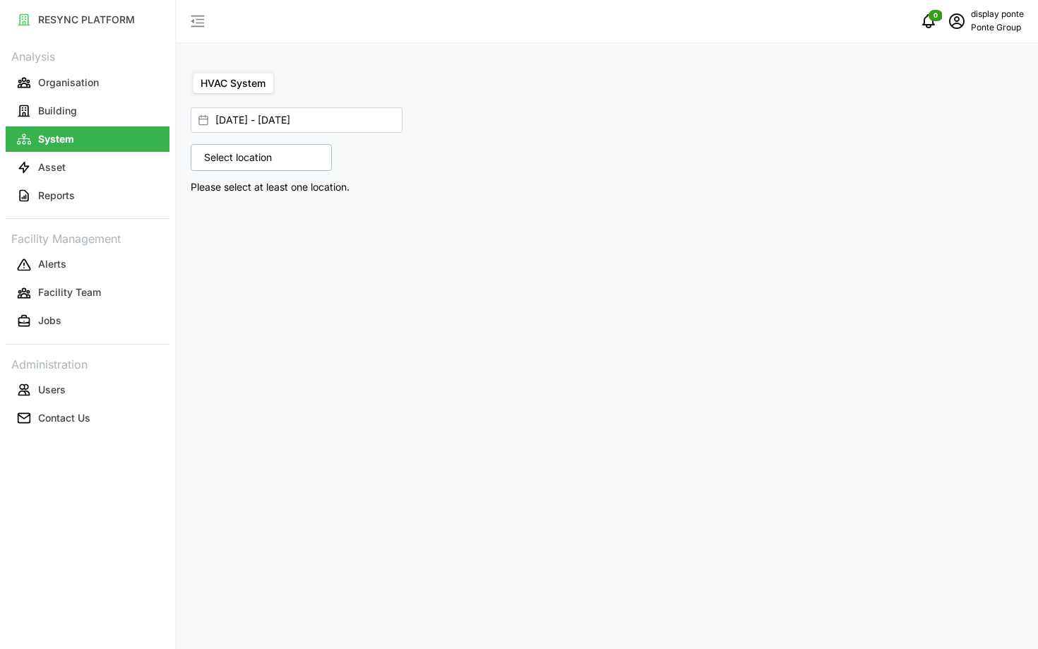
click at [270, 174] on div "Select location MBFC Please select at least one location." at bounding box center [396, 169] width 411 height 51
click at [257, 162] on p "Select location" at bounding box center [238, 157] width 82 height 14
click at [212, 222] on icon at bounding box center [208, 218] width 11 height 11
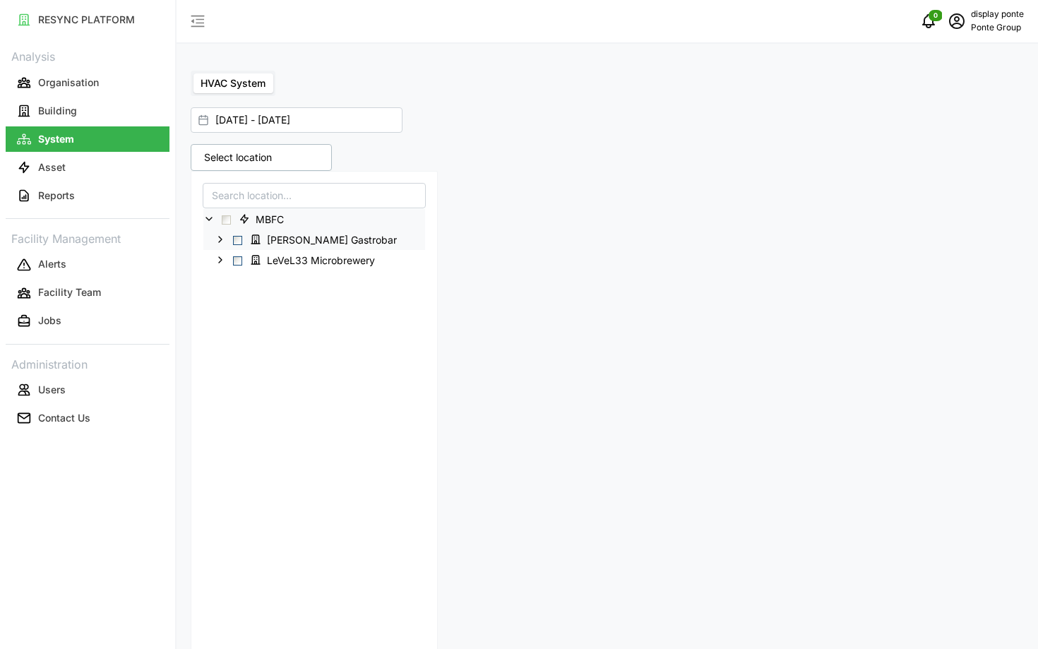
click at [237, 236] on span "Select Erwin's Gastrobar" at bounding box center [237, 240] width 9 height 9
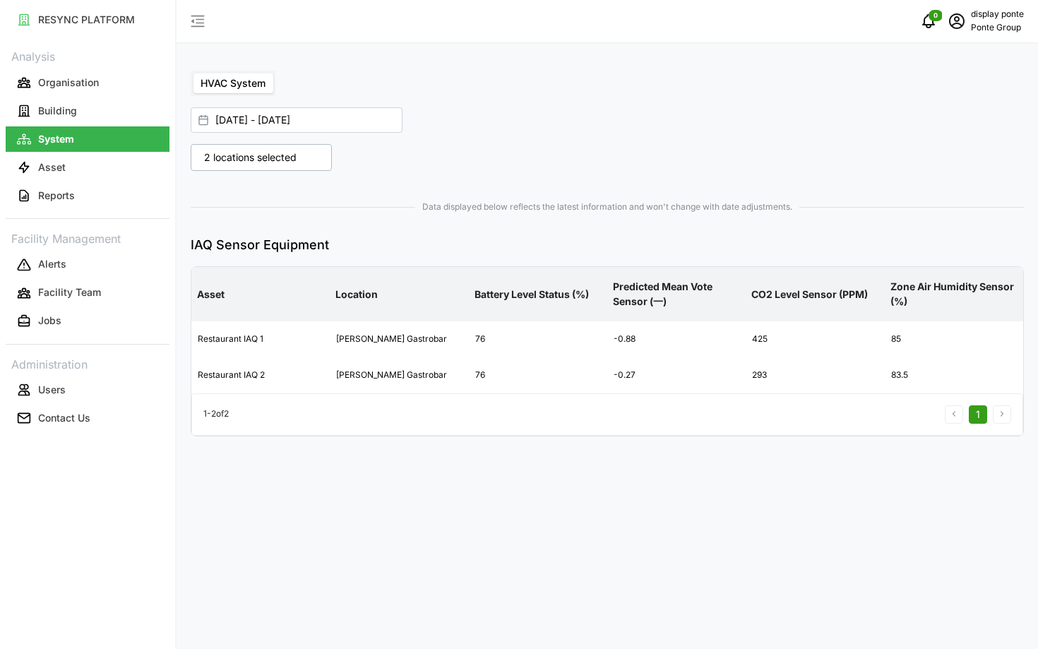
click at [568, 257] on div "IAQ Sensor Equipment Asset Location Battery Level Status (%) Predicted Mean Vot…" at bounding box center [607, 335] width 833 height 201
click at [255, 164] on p "2 locations selected" at bounding box center [250, 157] width 107 height 14
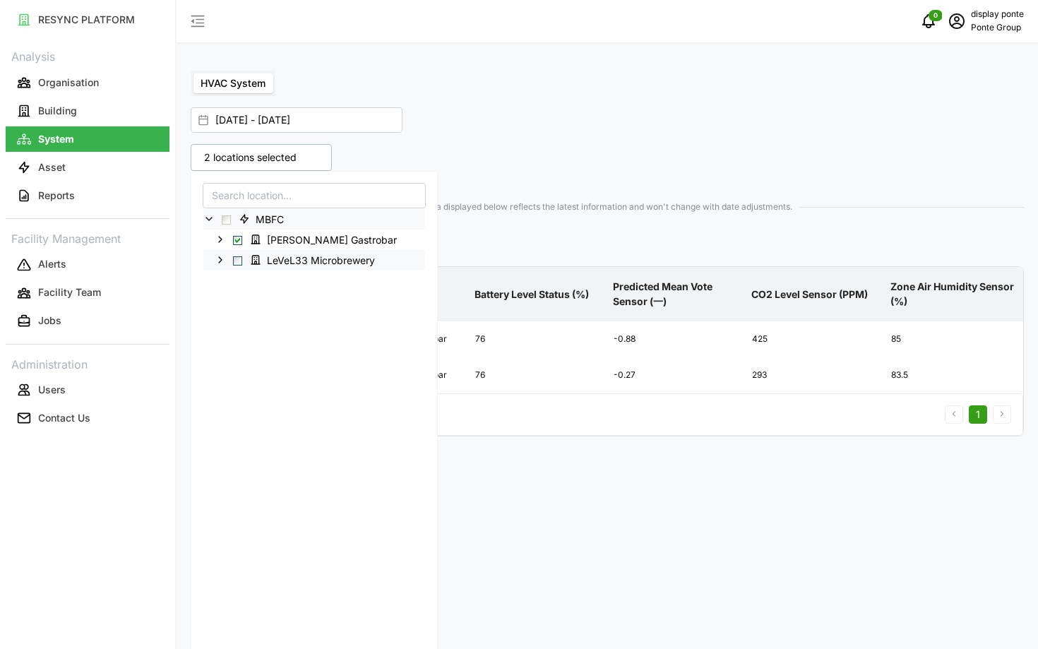
click at [242, 257] on div "LeVeL33 Microbrewery" at bounding box center [314, 260] width 222 height 20
click at [239, 259] on span "Select LeVeL33 Microbrewery" at bounding box center [237, 260] width 9 height 9
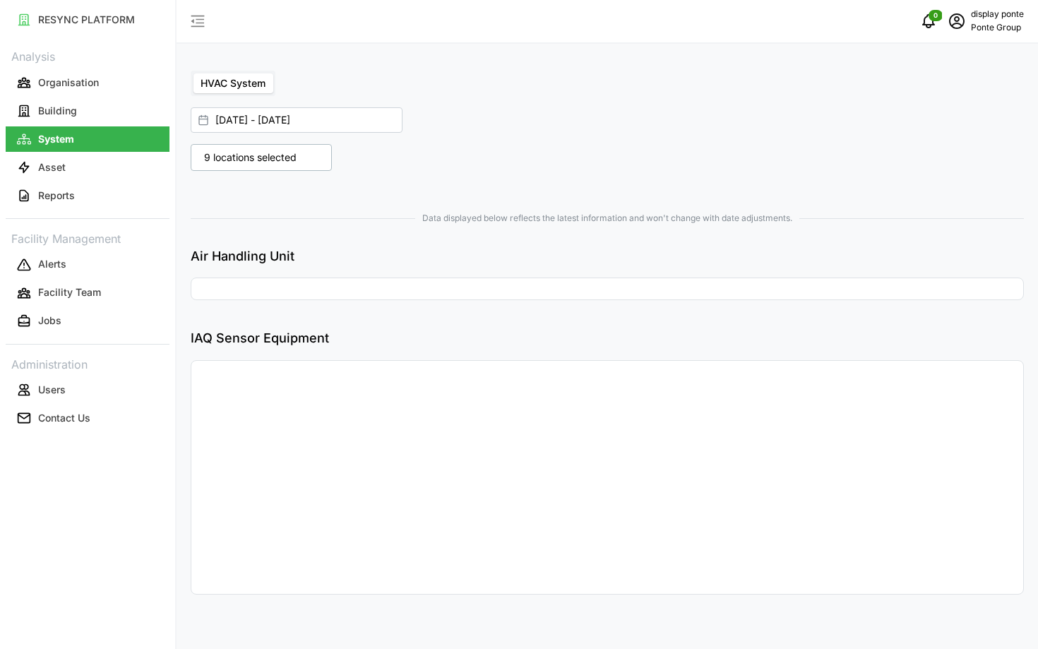
click at [634, 266] on div "9 locations selected MBFC [PERSON_NAME] Gastrobar LeVeL33 Microbrewery Data dis…" at bounding box center [607, 376] width 845 height 476
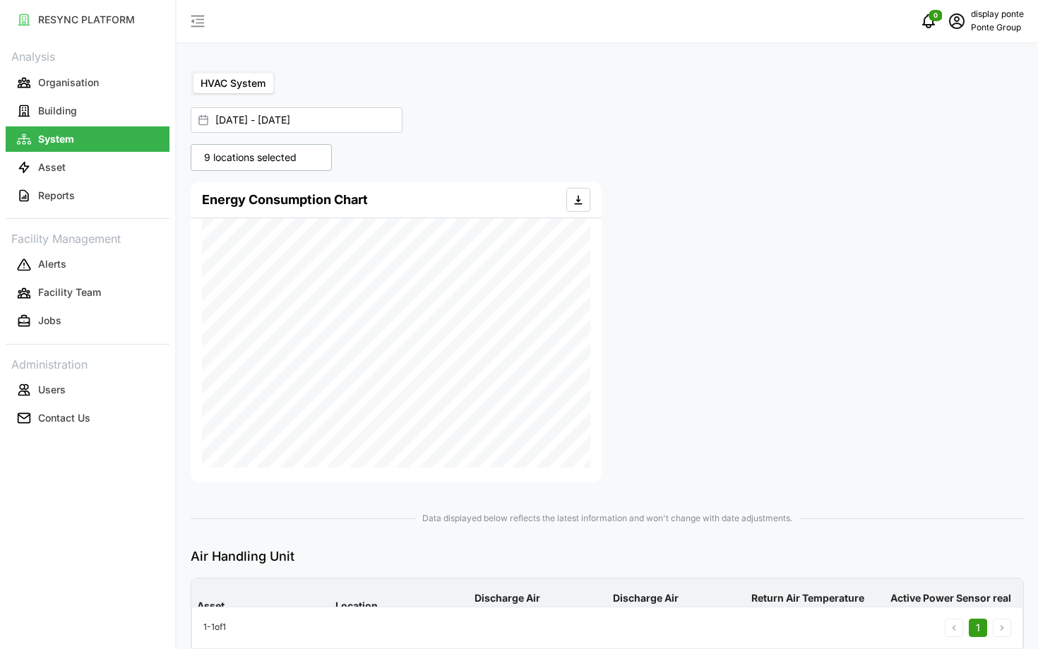
click at [301, 161] on p "9 locations selected" at bounding box center [250, 157] width 107 height 14
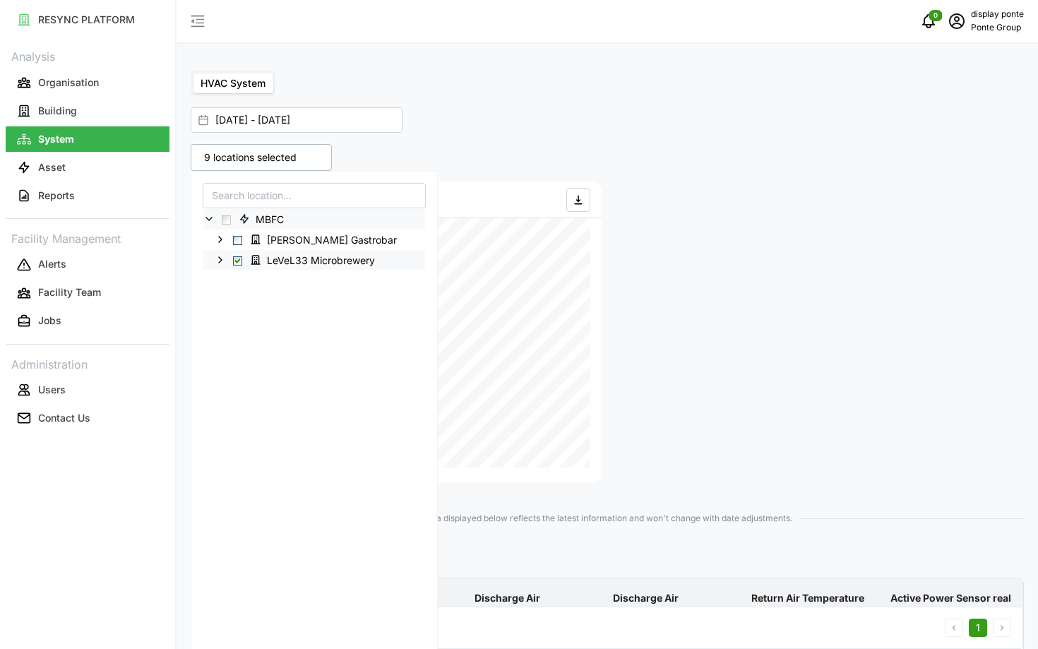
click at [221, 261] on icon at bounding box center [220, 259] width 11 height 11
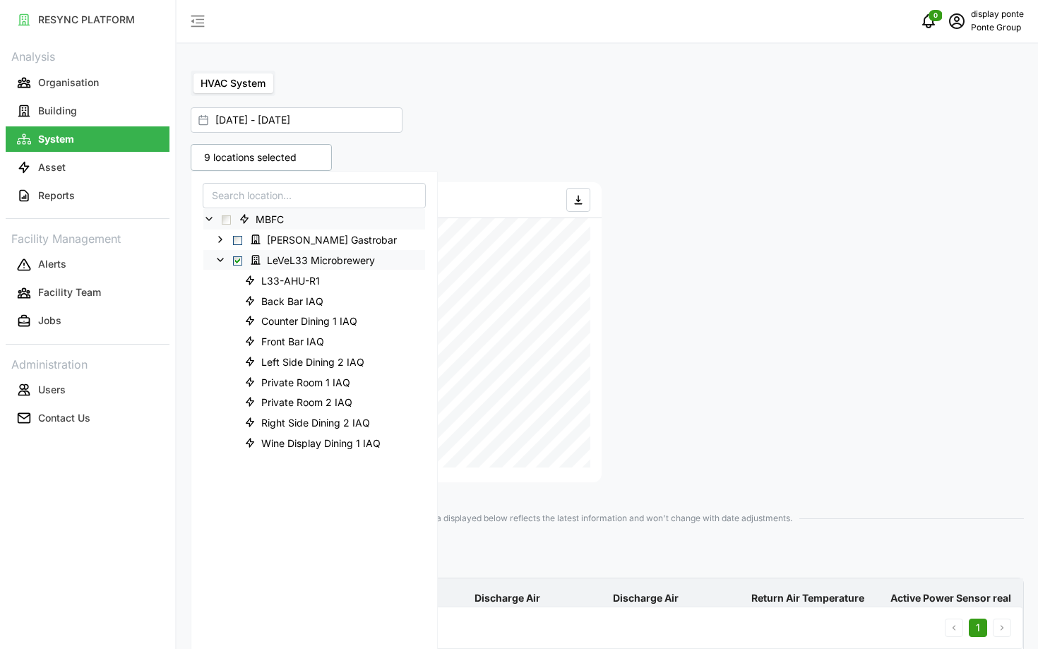
click at [221, 261] on icon at bounding box center [220, 259] width 11 height 11
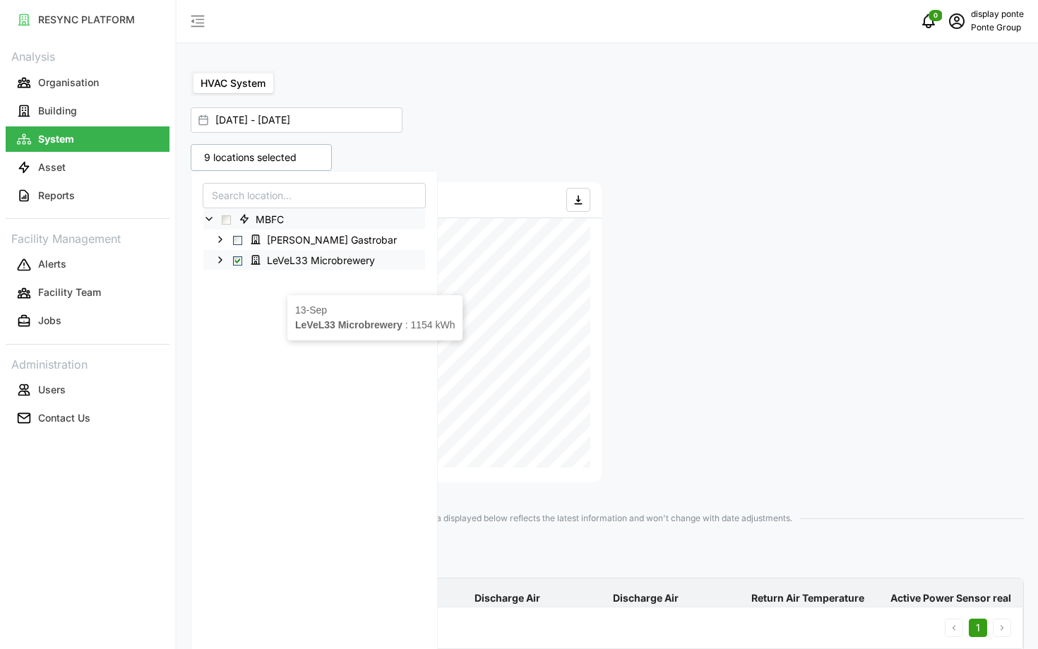
click at [791, 393] on div "9 locations selected MBFC [PERSON_NAME] Gastrobar LeVeL33 Microbrewery Energy C…" at bounding box center [607, 657] width 845 height 1038
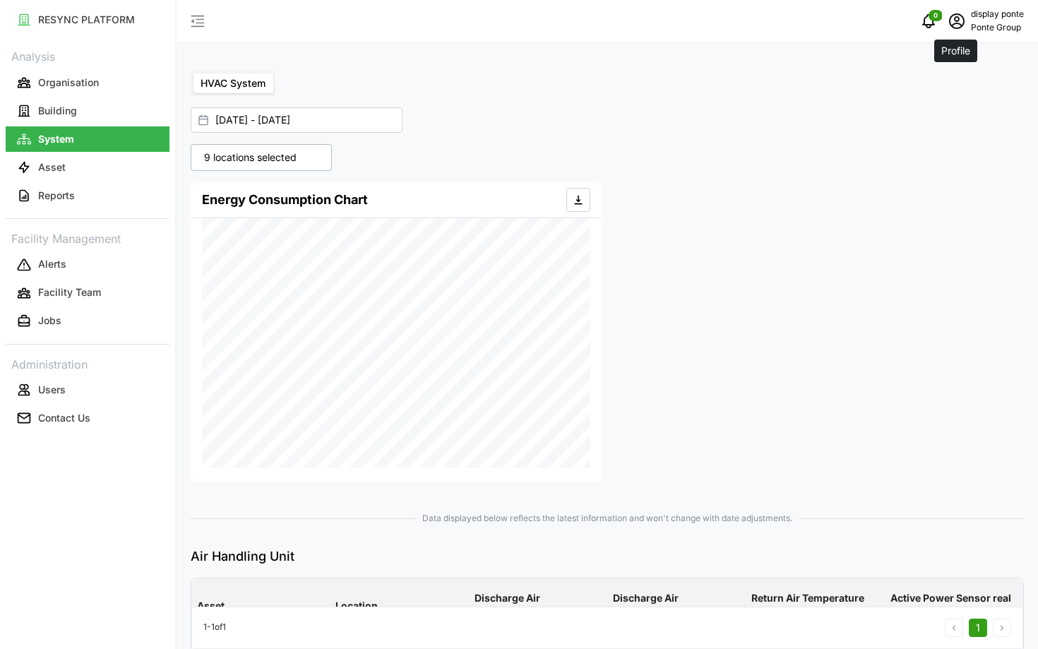
click at [956, 32] on span "schedule" at bounding box center [956, 21] width 27 height 27
click at [969, 100] on div "Logout" at bounding box center [972, 107] width 100 height 16
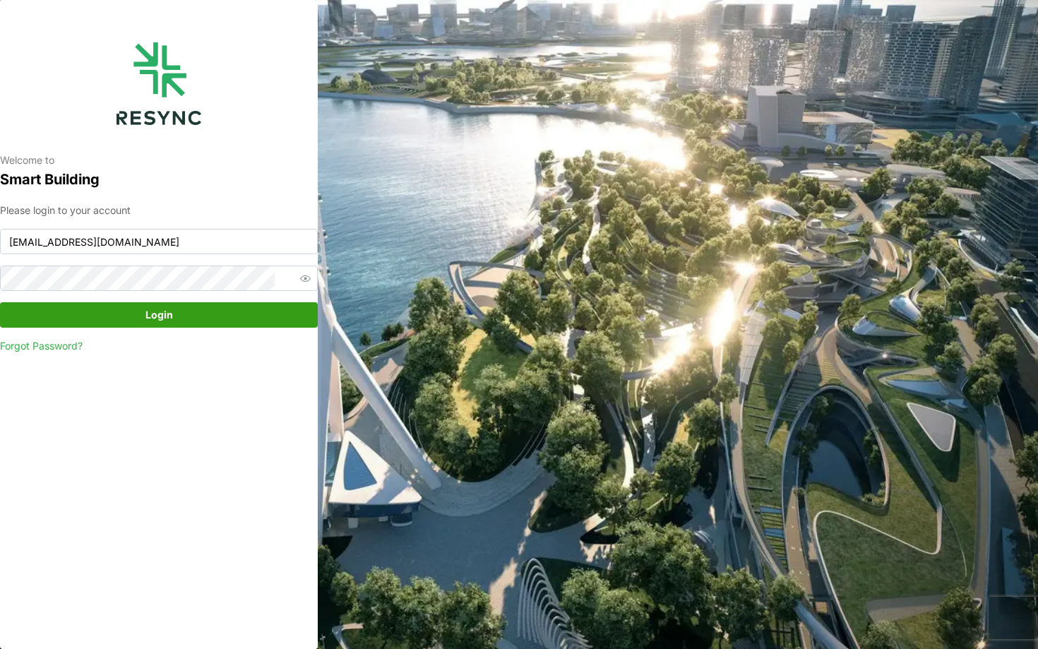
click at [297, 239] on div "Welcome to Smart Building Please login to your account ponte_group_display@resy…" at bounding box center [159, 324] width 318 height 649
click at [278, 246] on input "ponte_group_display@resynctech.com" at bounding box center [159, 241] width 318 height 25
type input "mesp_display@resynctech.com"
click at [234, 321] on span "Login" at bounding box center [158, 315] width 291 height 24
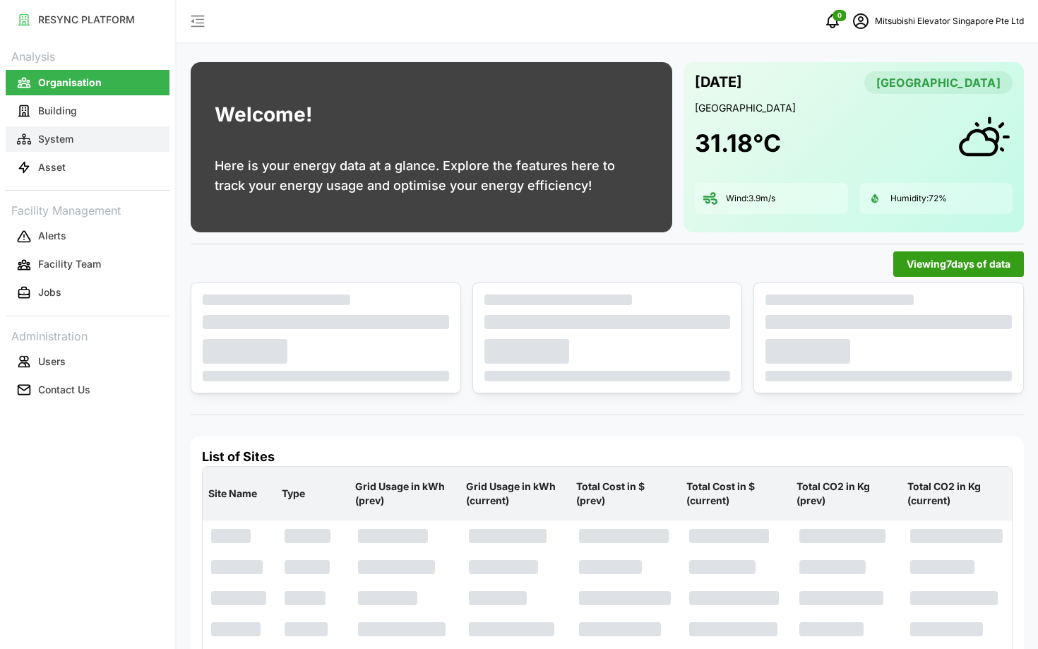
click at [84, 138] on button "System" at bounding box center [88, 138] width 164 height 25
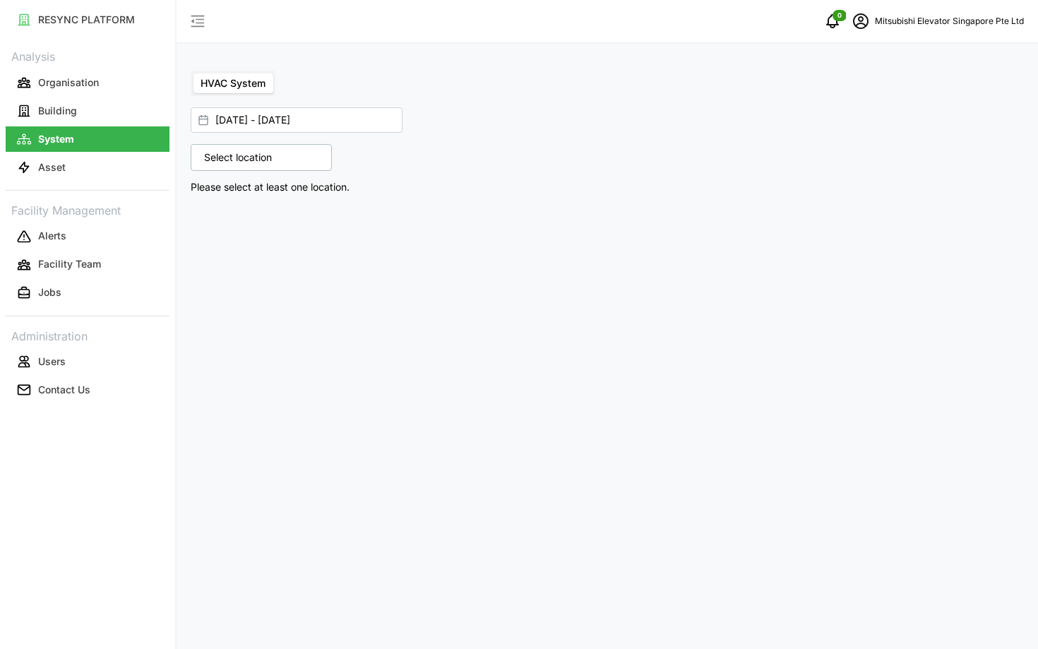
click at [238, 155] on p "Select location" at bounding box center [238, 157] width 82 height 14
click at [210, 223] on icon at bounding box center [208, 218] width 11 height 11
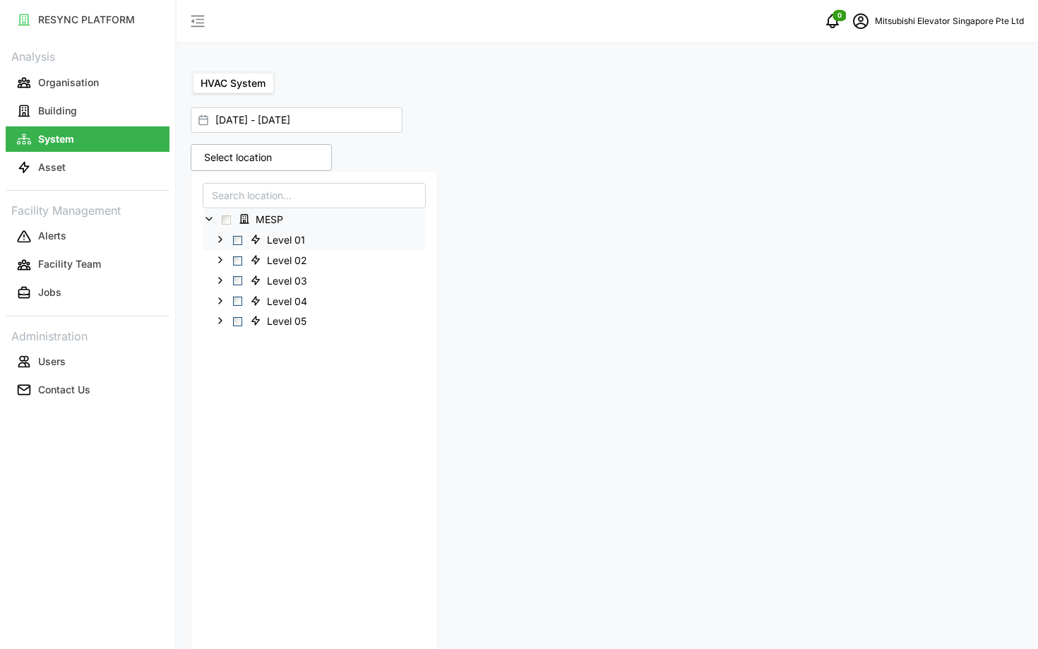
click at [238, 243] on span "Select Level 01" at bounding box center [237, 240] width 9 height 9
click at [541, 374] on div "HVAC System 01 Sep 2025 - 19 Sep 2025 5 locations selected MESP Level 01 Level …" at bounding box center [608, 324] width 862 height 649
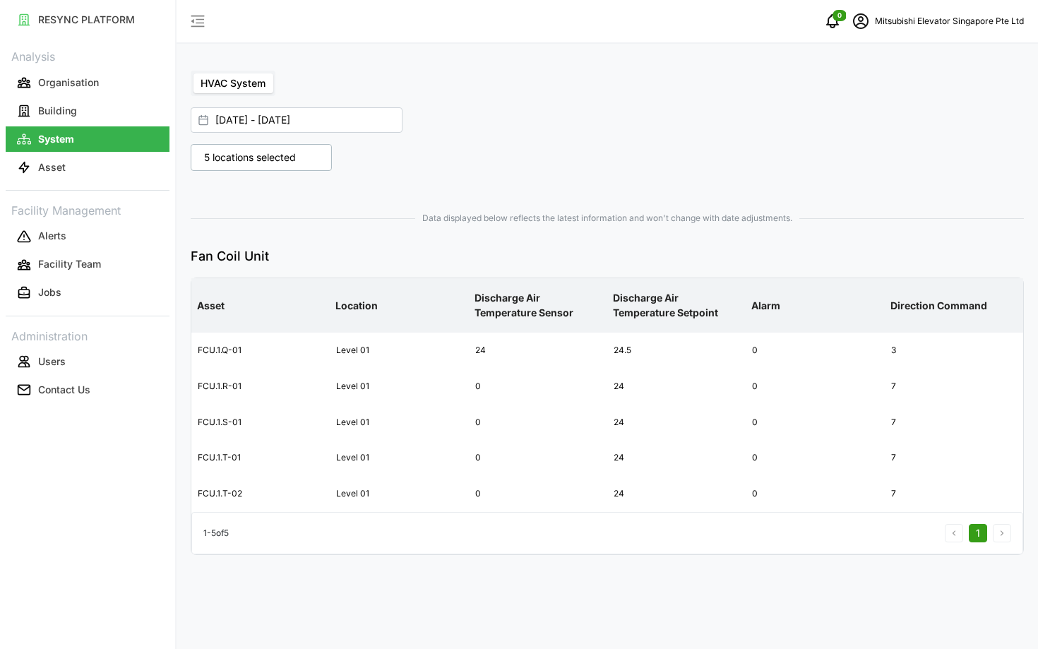
click at [273, 159] on p "5 locations selected" at bounding box center [250, 157] width 106 height 14
click at [619, 261] on p "Fan Coil Unit" at bounding box center [607, 256] width 833 height 20
